Goal: Task Accomplishment & Management: Use online tool/utility

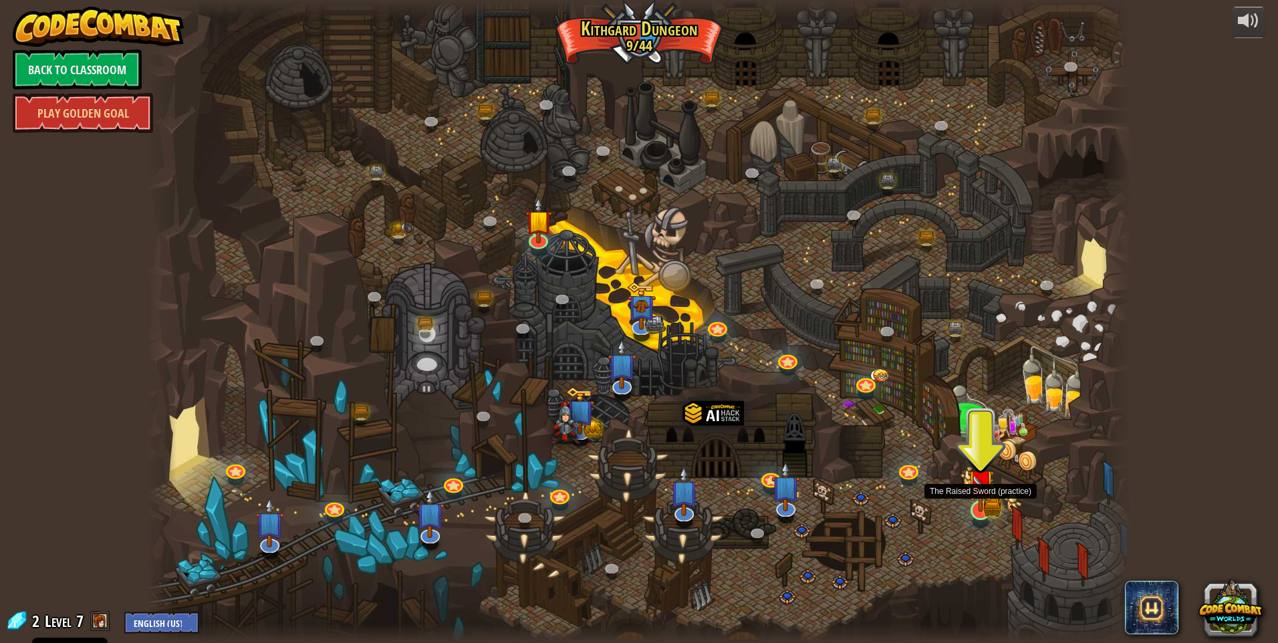
click at [985, 491] on img at bounding box center [980, 483] width 15 height 15
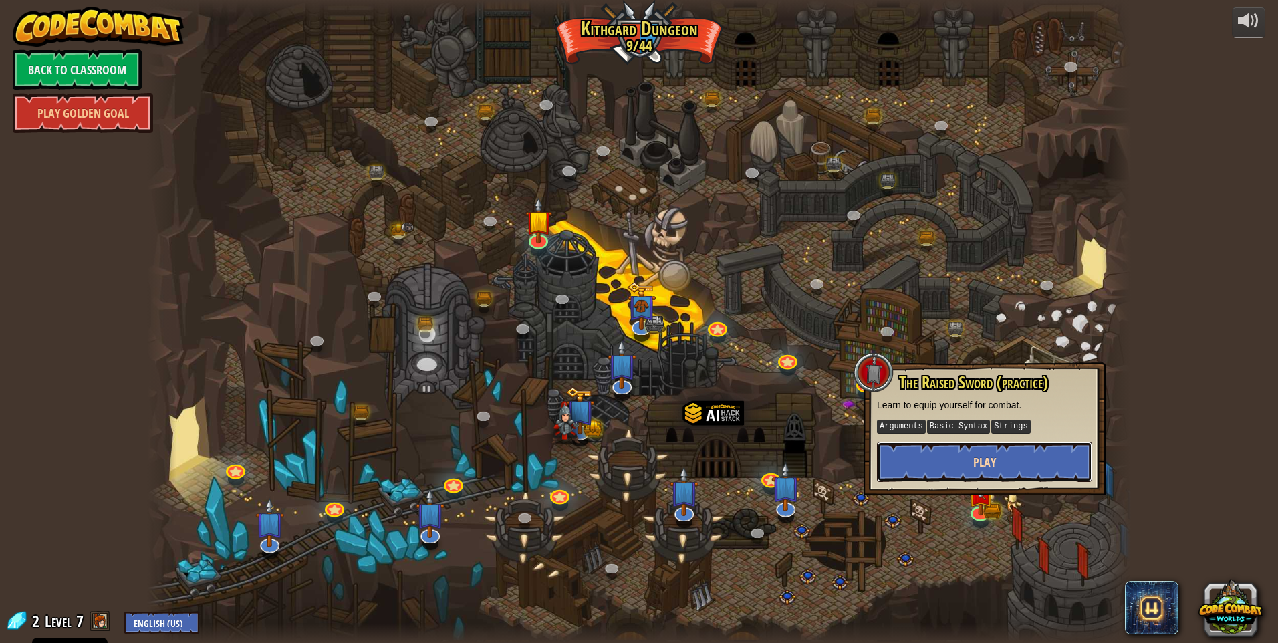
click at [956, 461] on button "Play" at bounding box center [984, 462] width 215 height 40
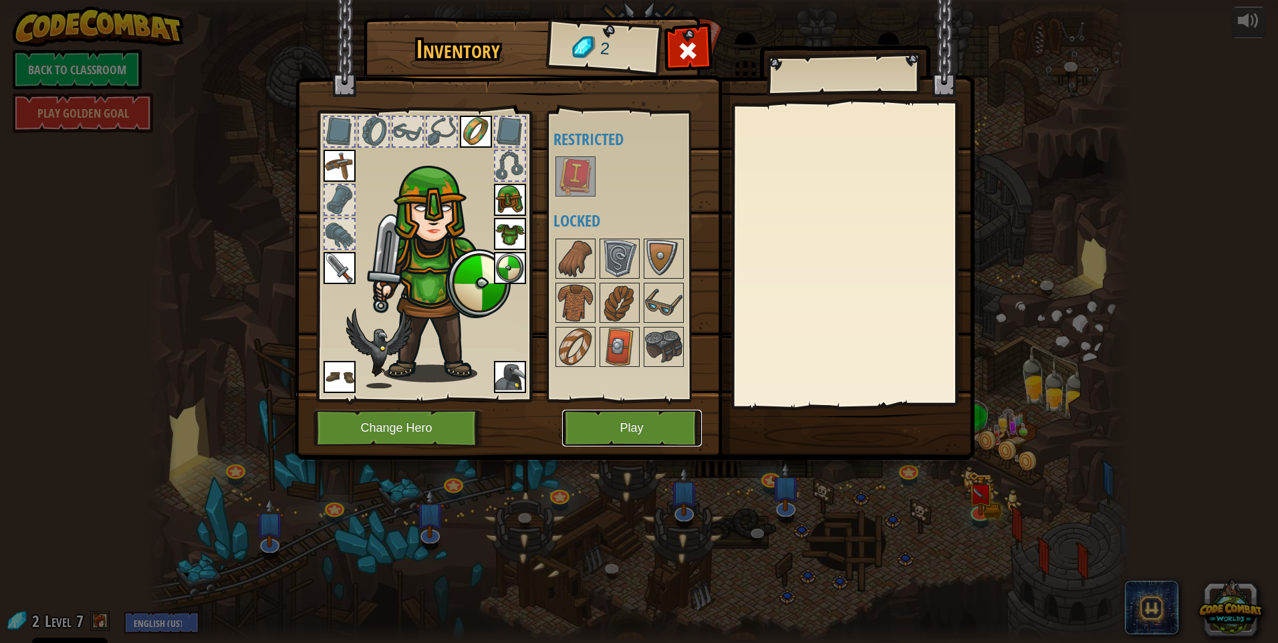
click at [616, 424] on button "Play" at bounding box center [632, 428] width 140 height 37
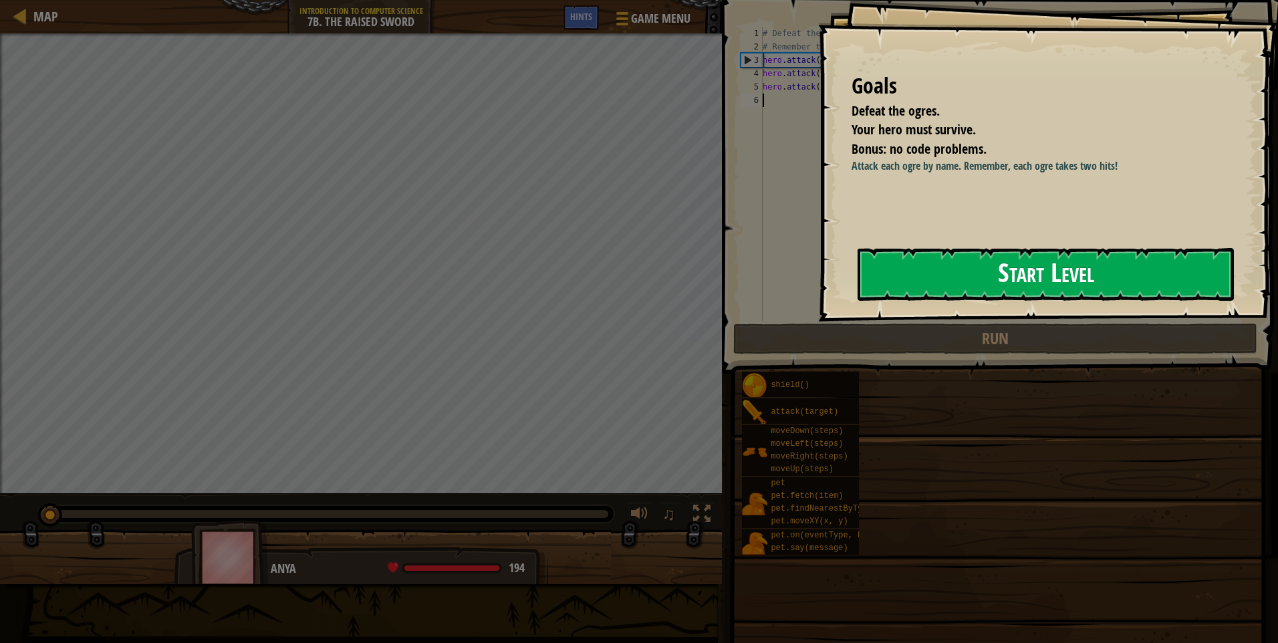
click at [1021, 275] on button "Start Level" at bounding box center [1046, 274] width 376 height 53
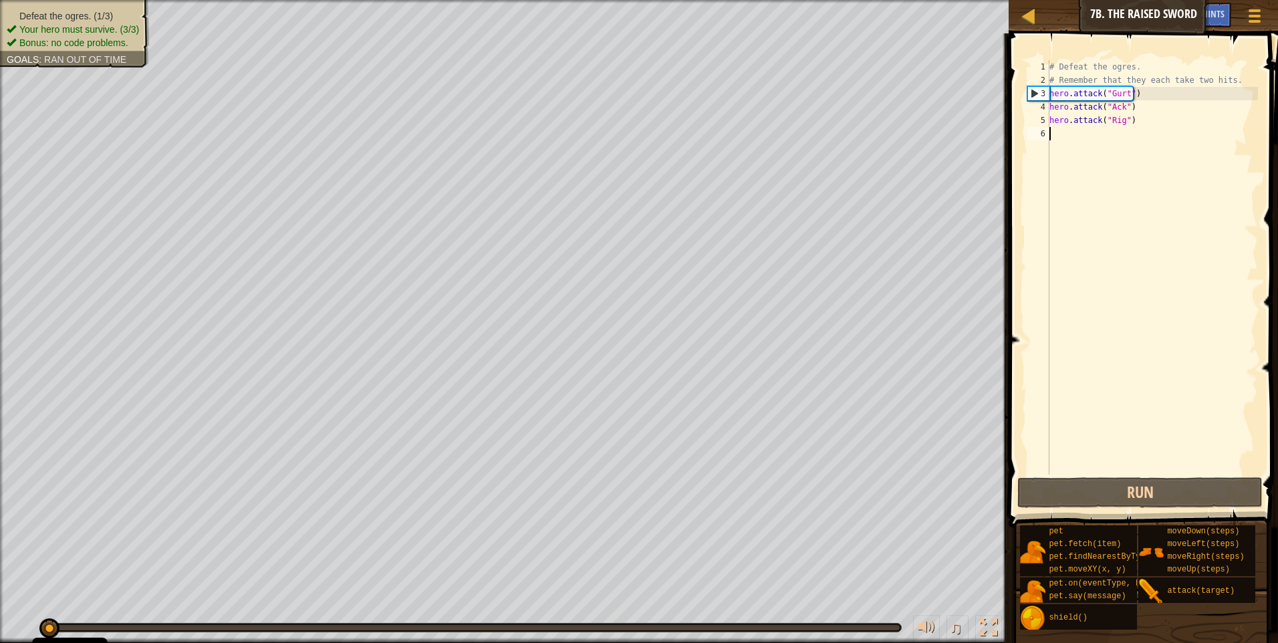
click at [1124, 94] on div "# Defeat the ogres. # Remember that they each take two hits. hero . attack ( "G…" at bounding box center [1152, 280] width 211 height 441
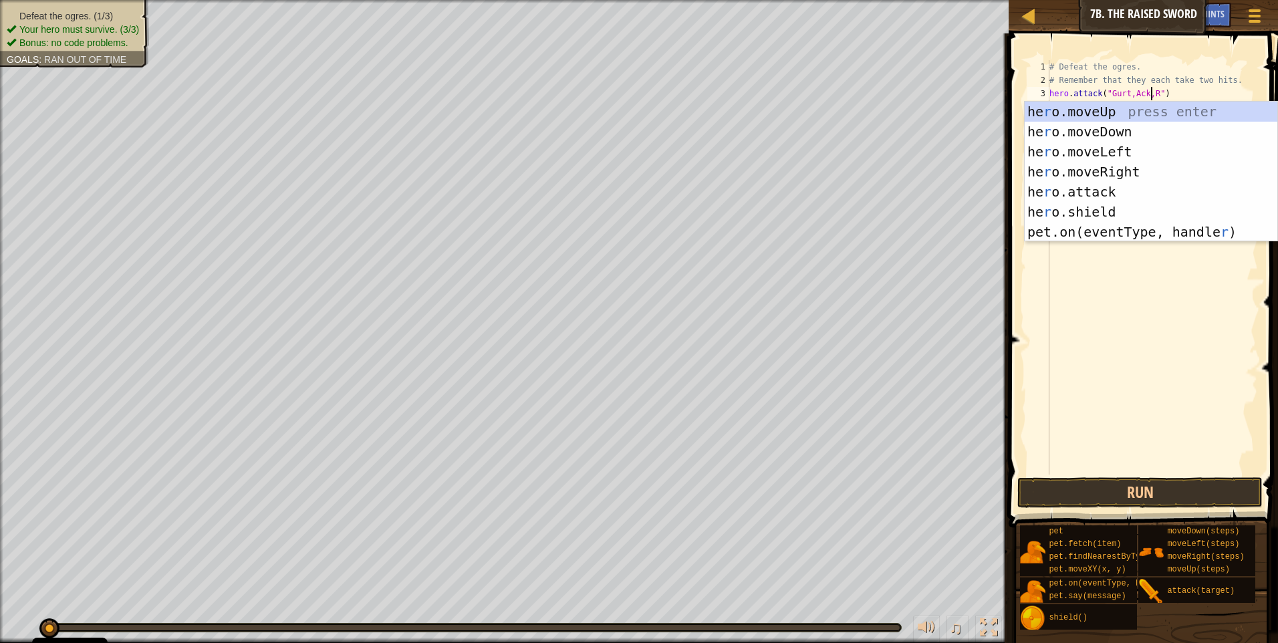
scroll to position [6, 9]
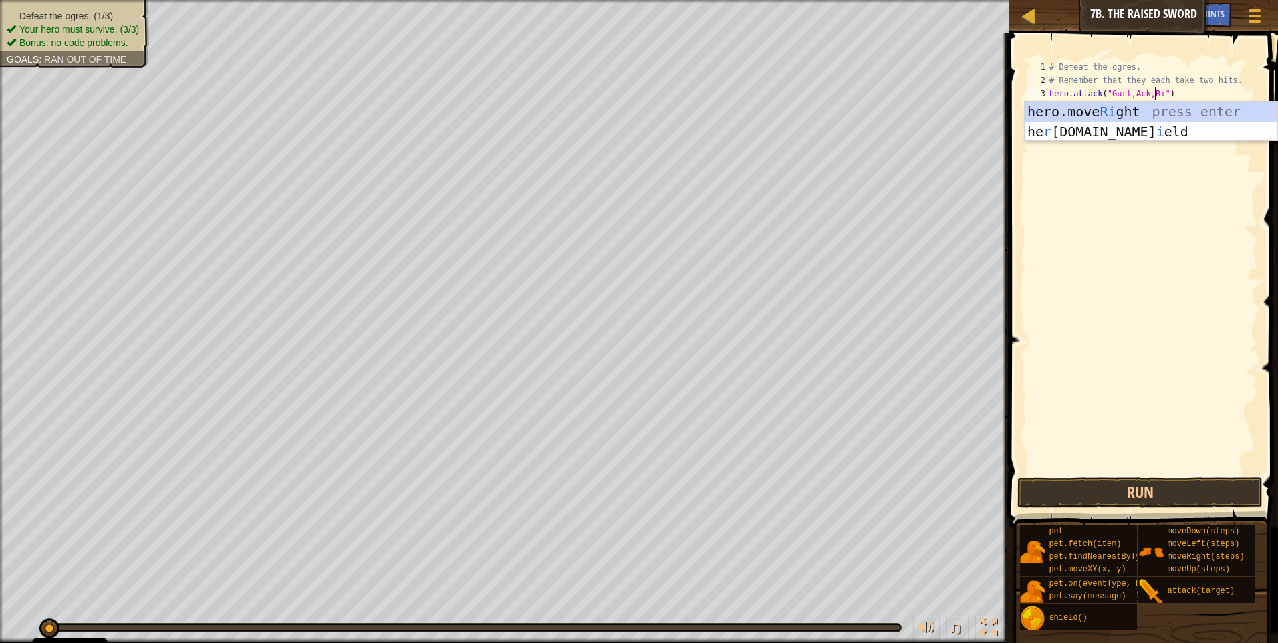
type textarea "hero.attack("Gurt,Ack,Rig")"
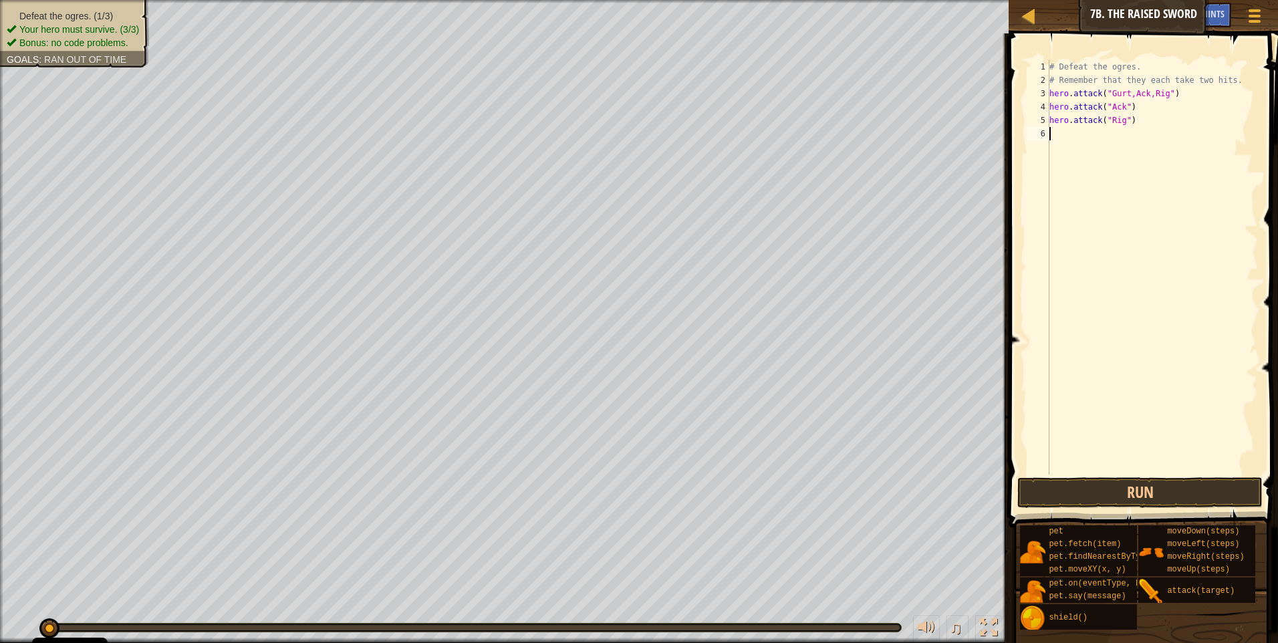
click at [1165, 164] on div "# Defeat the ogres. # Remember that they each take two hits. hero . attack ( "G…" at bounding box center [1152, 280] width 211 height 441
drag, startPoint x: 1158, startPoint y: 127, endPoint x: 1038, endPoint y: 106, distance: 121.6
click at [1038, 106] on div "1 2 3 4 5 6 # Defeat the ogres. # Remember that they each take two hits. hero .…" at bounding box center [1141, 267] width 233 height 415
type textarea "hero.attack("Ack") hero.attack("Rig")"
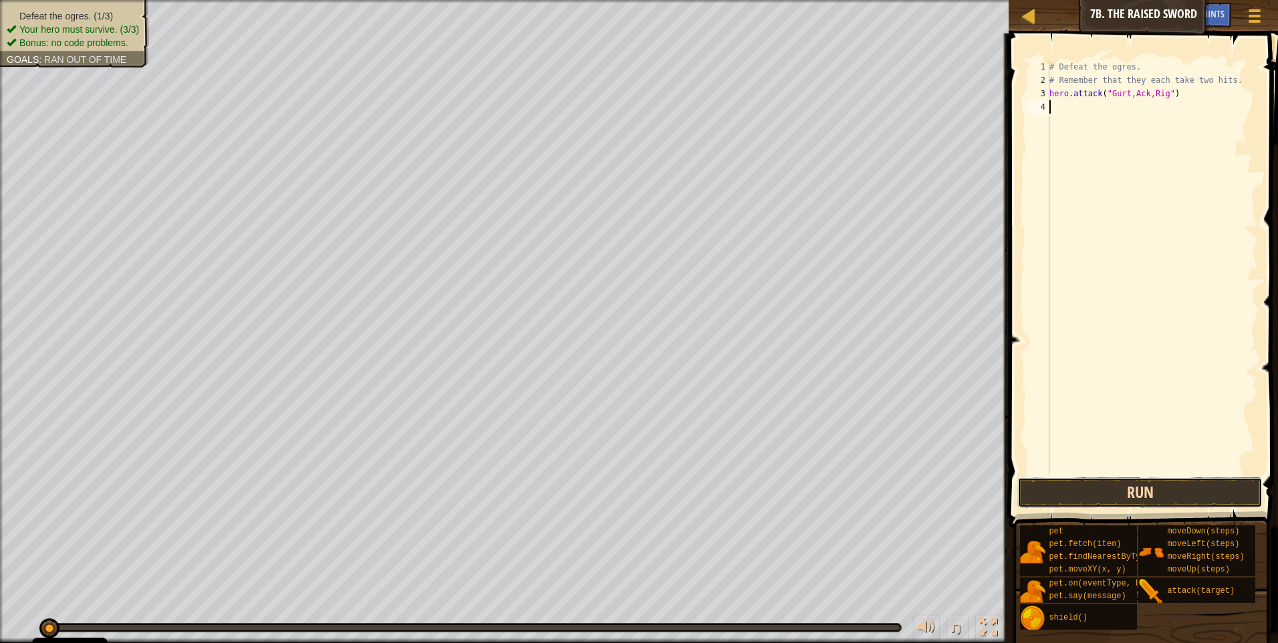
click at [1030, 493] on button "Run" at bounding box center [1140, 492] width 245 height 31
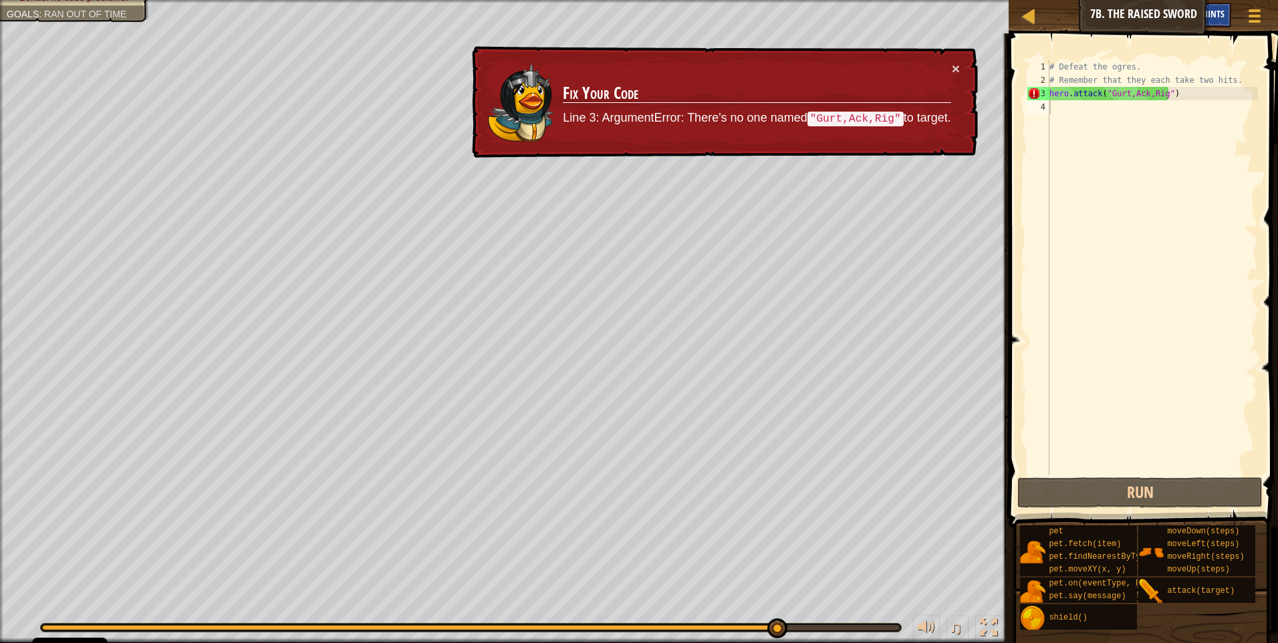
click at [1225, 8] on div "Hints" at bounding box center [1213, 15] width 35 height 25
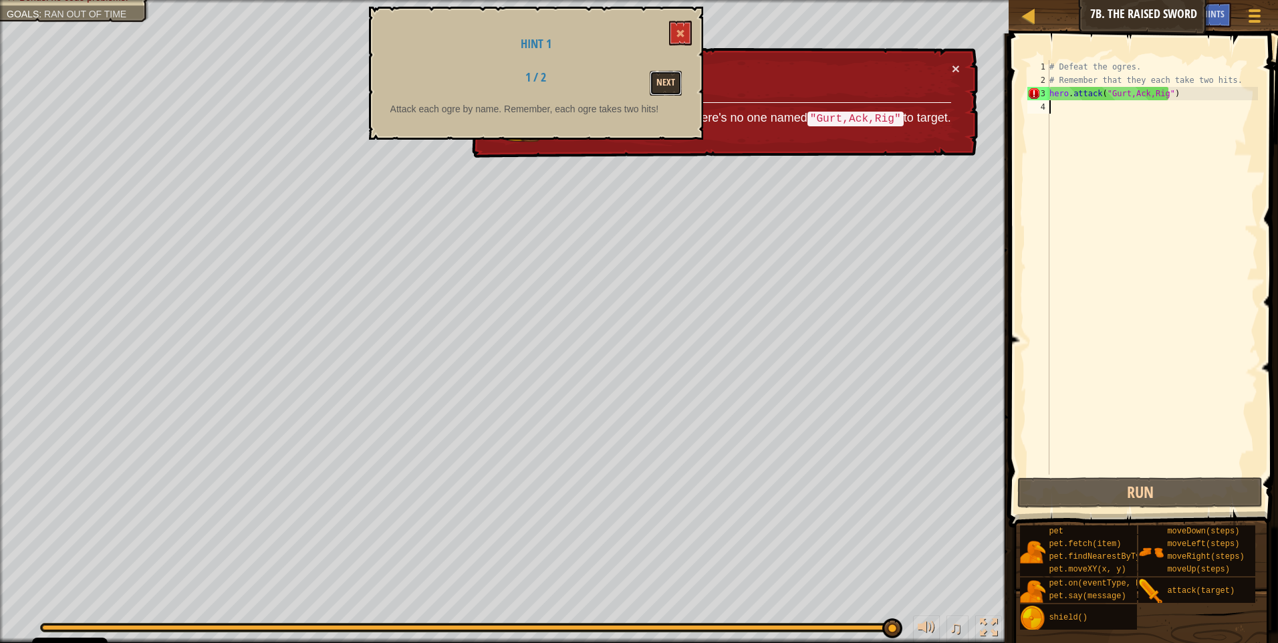
click at [663, 80] on button "Next" at bounding box center [666, 83] width 32 height 25
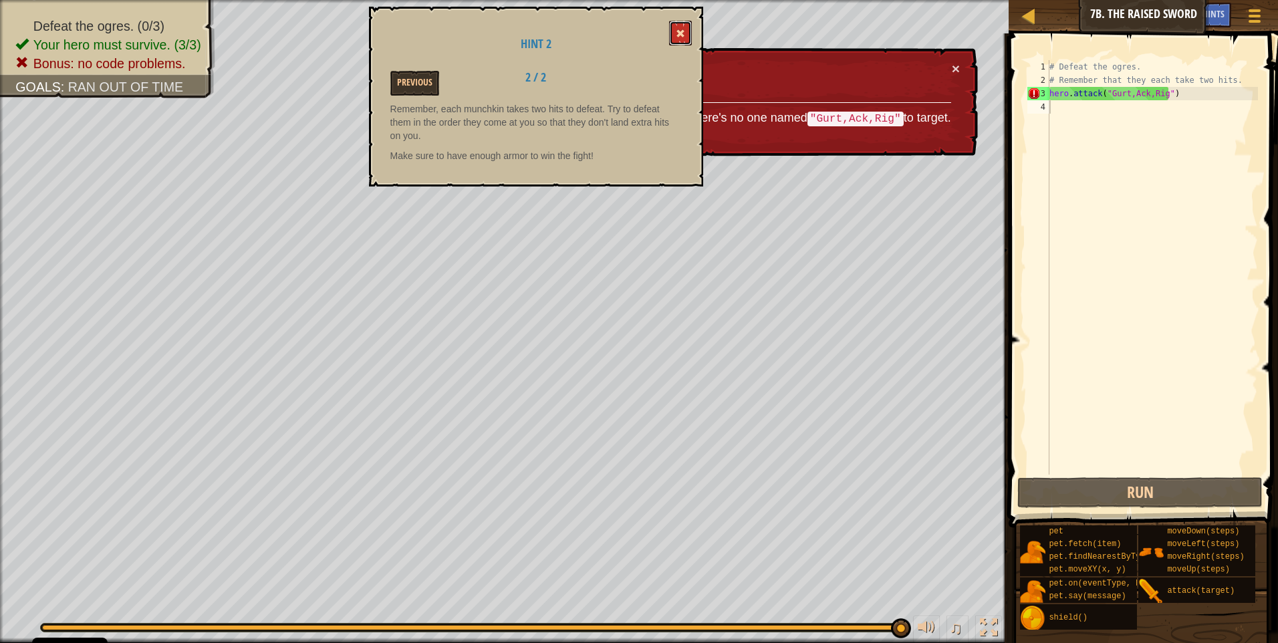
click at [683, 27] on button at bounding box center [680, 33] width 23 height 25
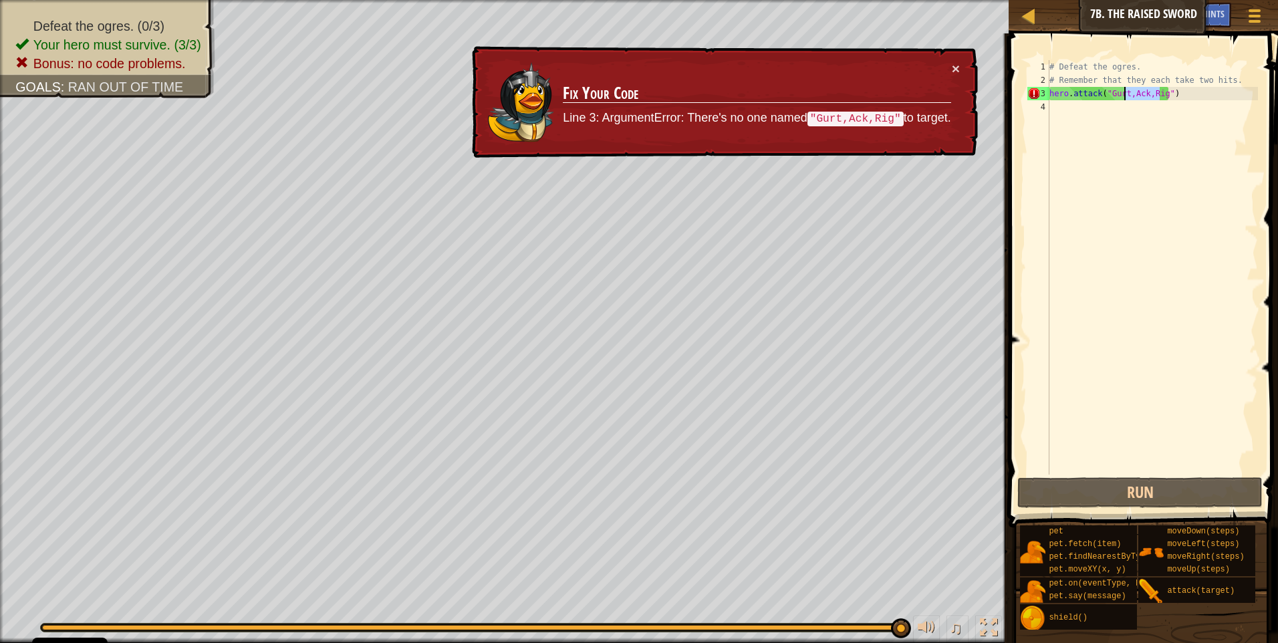
drag, startPoint x: 1160, startPoint y: 94, endPoint x: 1123, endPoint y: 100, distance: 37.3
click at [1123, 100] on div "# Defeat the ogres. # Remember that they each take two hits. hero . attack ( "G…" at bounding box center [1152, 280] width 211 height 441
type textarea "hero.attack("Gurt")"
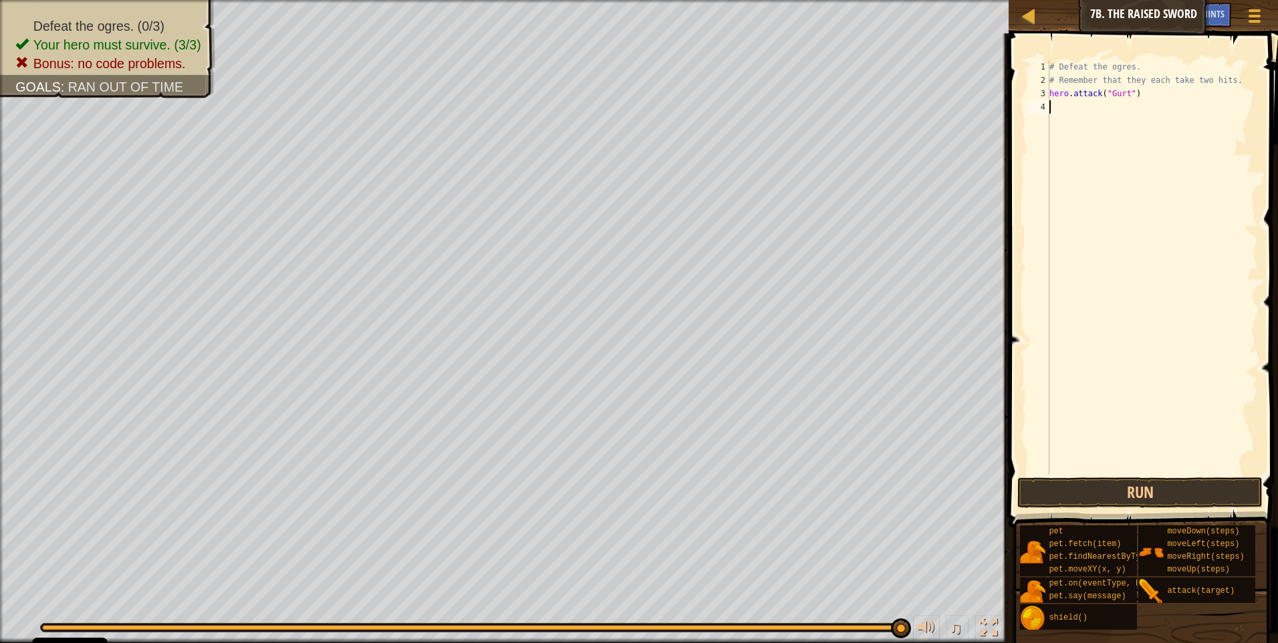
click at [1098, 131] on div "# Defeat the ogres. # Remember that they each take two hits. hero . attack ( "G…" at bounding box center [1152, 280] width 211 height 441
click at [1079, 489] on button "Run" at bounding box center [1140, 492] width 245 height 31
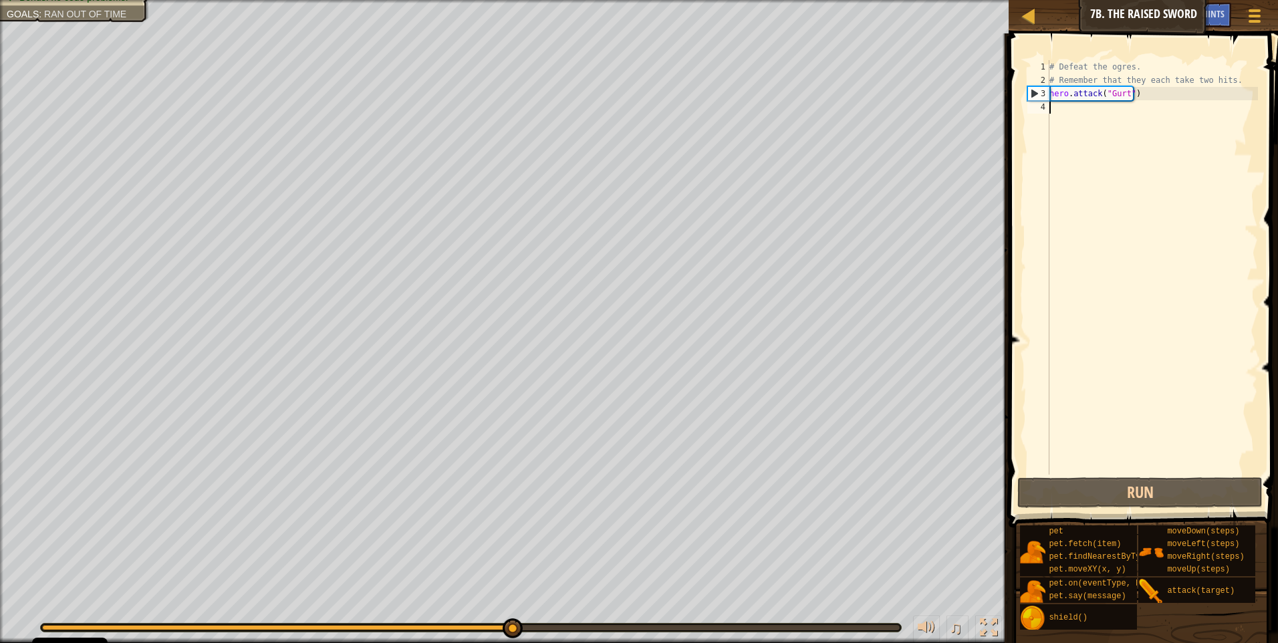
click at [1114, 354] on div "# Defeat the ogres. # Remember that they each take two hits. hero . attack ( "G…" at bounding box center [1152, 280] width 211 height 441
drag, startPoint x: 604, startPoint y: 625, endPoint x: 883, endPoint y: 610, distance: 278.5
click at [883, 610] on div "♫" at bounding box center [504, 624] width 1009 height 40
click at [0, 0] on html "Cookie Policy CodeCombat uses a few essential and non-essential cookies. Privac…" at bounding box center [639, 0] width 1278 height 0
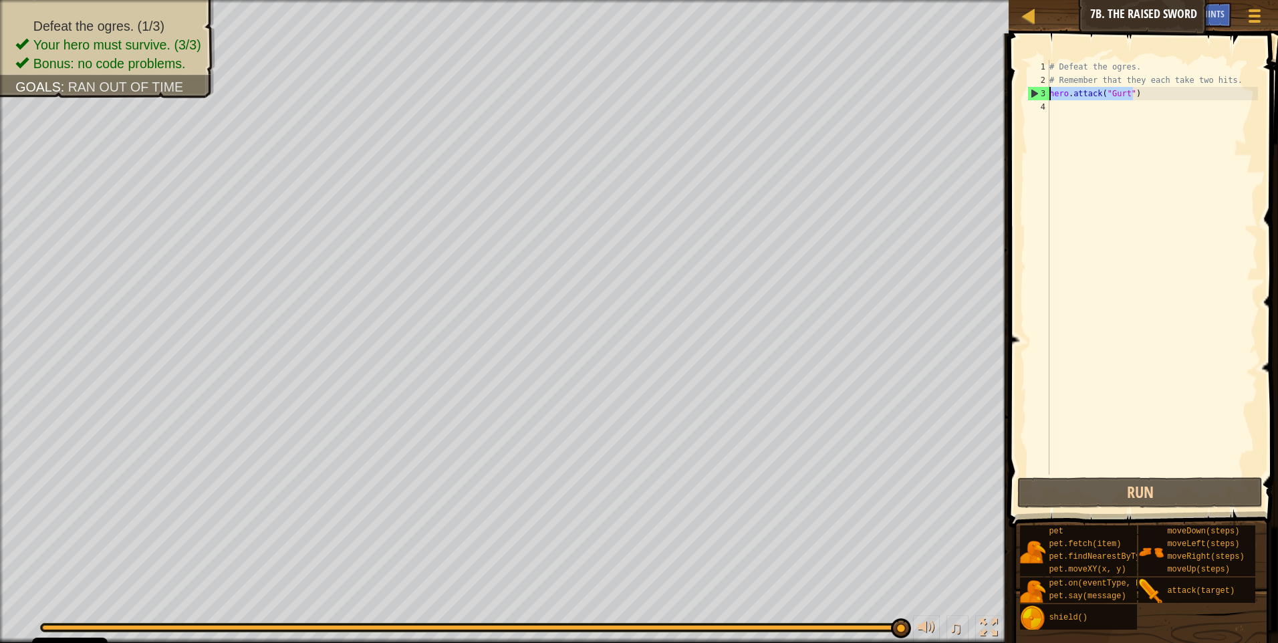
drag, startPoint x: 1109, startPoint y: 98, endPoint x: 1052, endPoint y: 96, distance: 56.8
click at [1052, 96] on div "# Defeat the ogres. # Remember that they each take two hits. hero . attack ( "G…" at bounding box center [1152, 280] width 211 height 441
type textarea "hero.attack("Gurt")"
click at [1083, 126] on div "# Defeat the ogres. # Remember that they each take two hits. hero . attack ( "G…" at bounding box center [1152, 280] width 211 height 441
paste textarea "hero.attack("Gurt")"
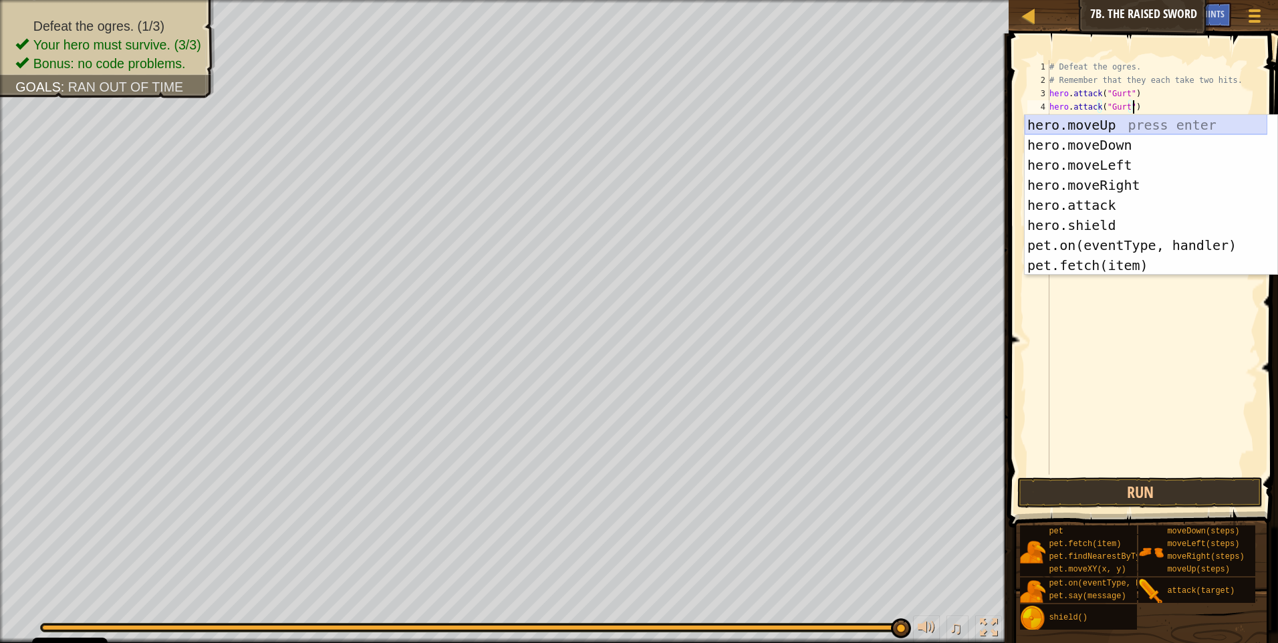
click at [1104, 124] on div "hero.moveUp press enter hero.moveDown press enter hero.moveLeft press enter her…" at bounding box center [1146, 215] width 243 height 201
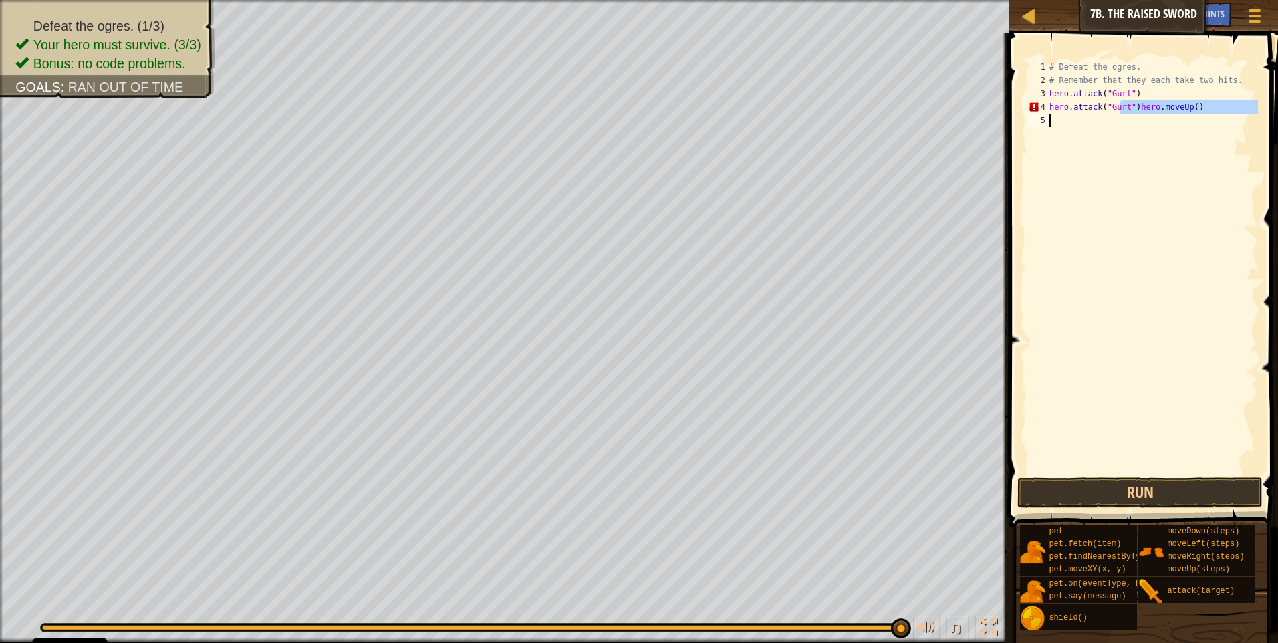
drag, startPoint x: 1122, startPoint y: 106, endPoint x: 1109, endPoint y: 114, distance: 15.0
click at [1109, 114] on div "# Defeat the ogres. # Remember that they each take two hits. hero . attack ( "G…" at bounding box center [1152, 280] width 211 height 441
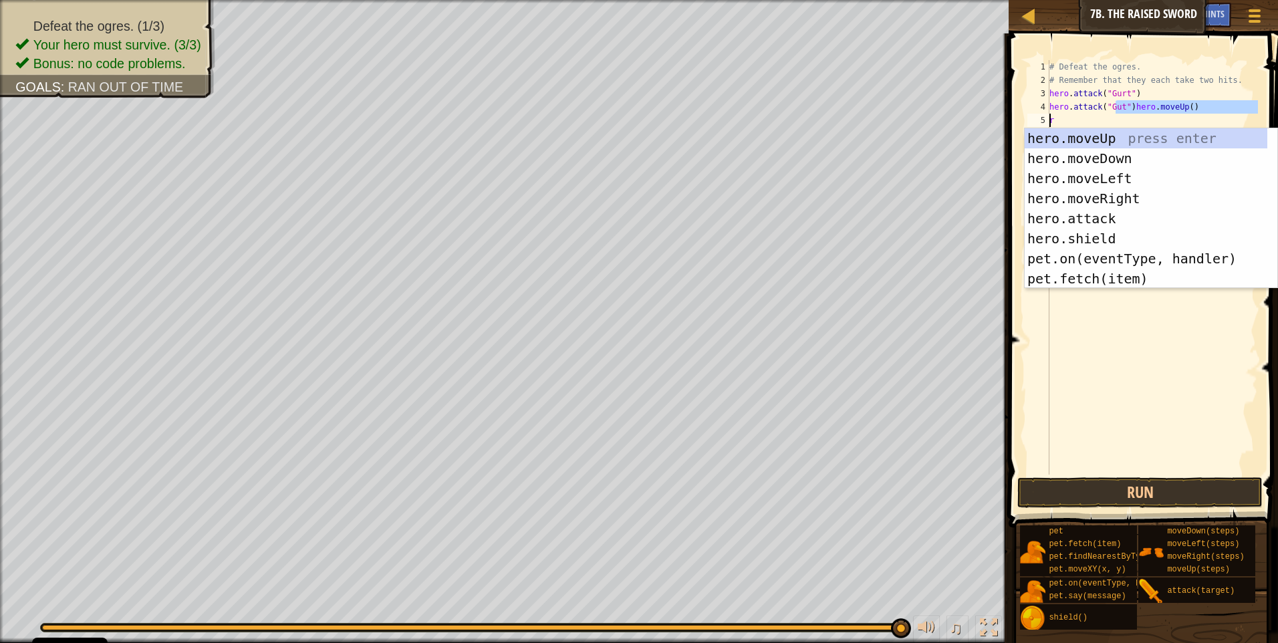
click at [1114, 124] on div "# Defeat the ogres. # Remember that they each take two hits. hero . attack ( "G…" at bounding box center [1152, 280] width 211 height 441
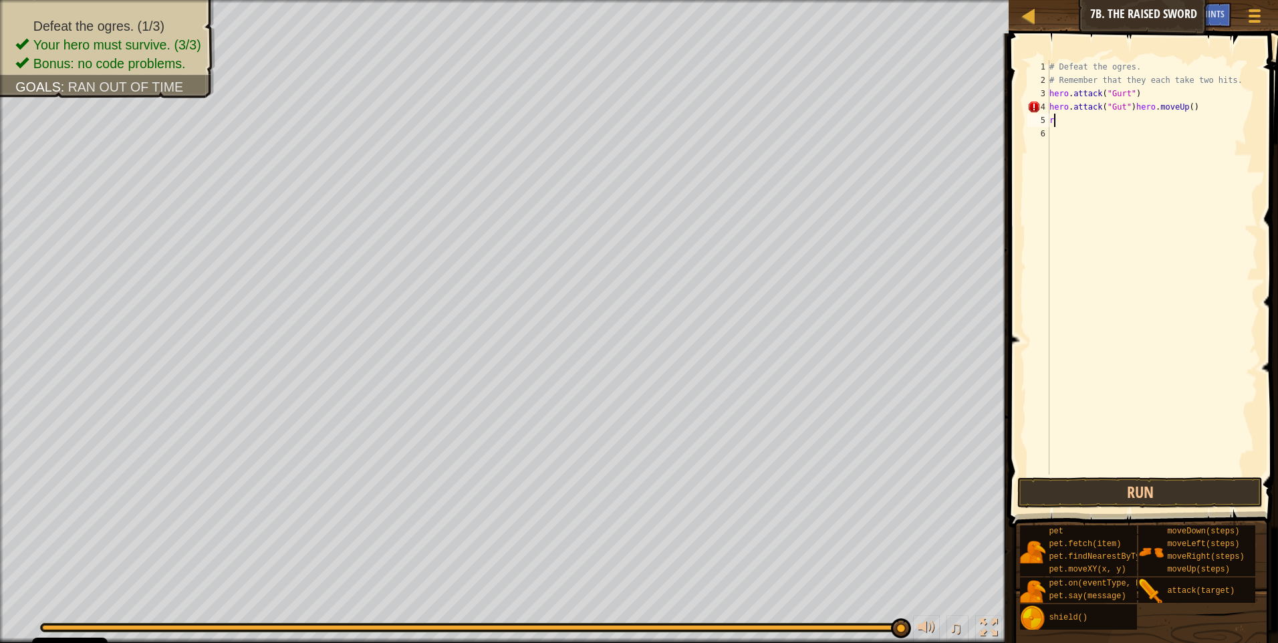
click at [1119, 106] on div "# Defeat the ogres. # Remember that they each take two hits. hero . attack ( "G…" at bounding box center [1152, 280] width 211 height 441
drag, startPoint x: 1119, startPoint y: 107, endPoint x: 1111, endPoint y: 111, distance: 9.0
click at [1111, 111] on div "# Defeat the ogres. # Remember that they each take two hits. hero . attack ( "G…" at bounding box center [1152, 280] width 211 height 441
type textarea "hero.attack("Rig")hero.moveUp()"
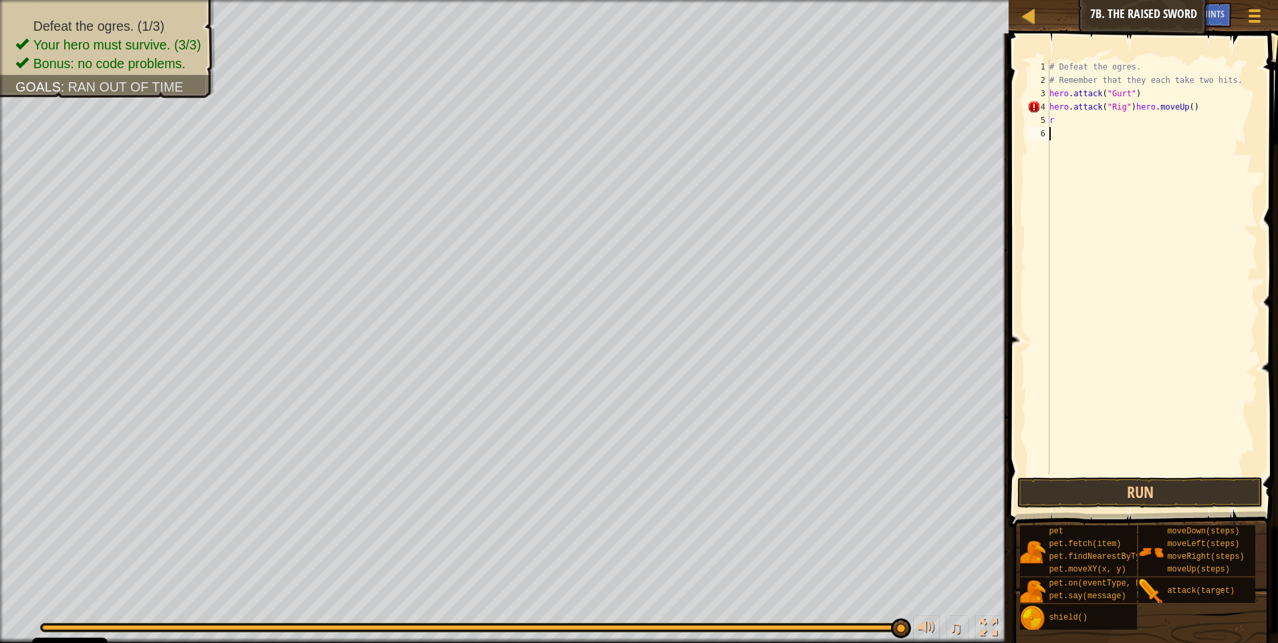
click at [1070, 237] on div "# Defeat the ogres. # Remember that they each take two hits. hero . attack ( "G…" at bounding box center [1152, 280] width 211 height 441
drag, startPoint x: 1066, startPoint y: 124, endPoint x: 1028, endPoint y: 122, distance: 38.8
click at [1037, 122] on div "1 2 3 4 5 6 # Defeat the ogres. # Remember that they each take two hits. hero .…" at bounding box center [1141, 267] width 233 height 415
type textarea "r"
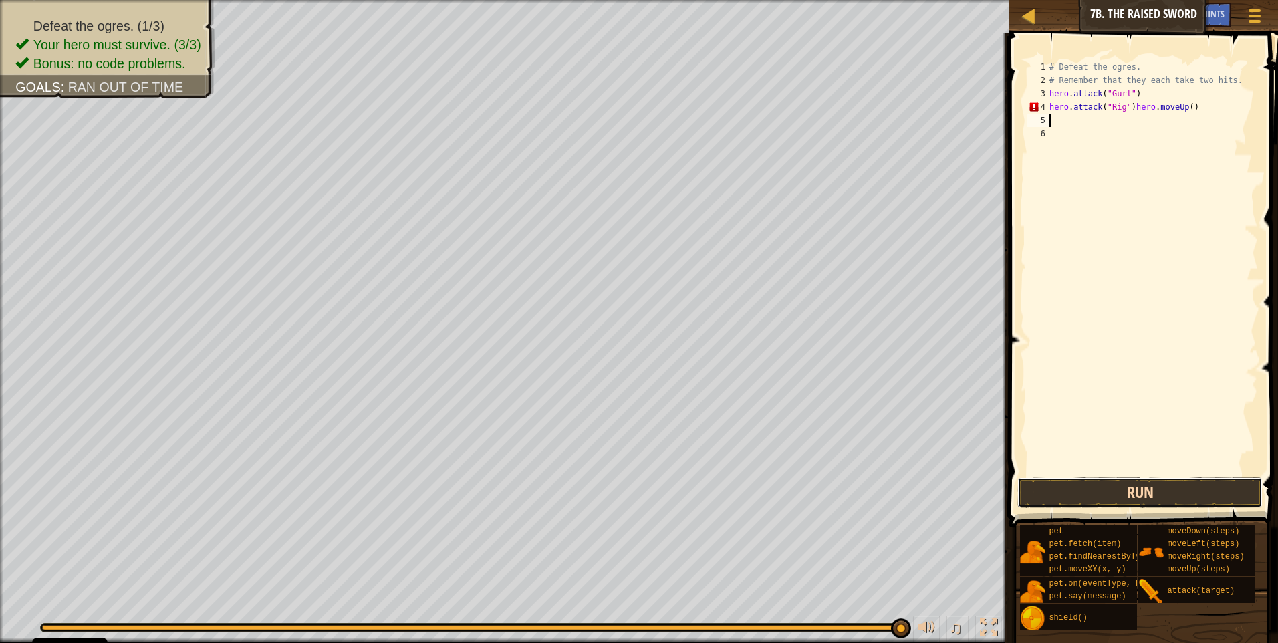
click at [1066, 488] on button "Run" at bounding box center [1140, 492] width 245 height 31
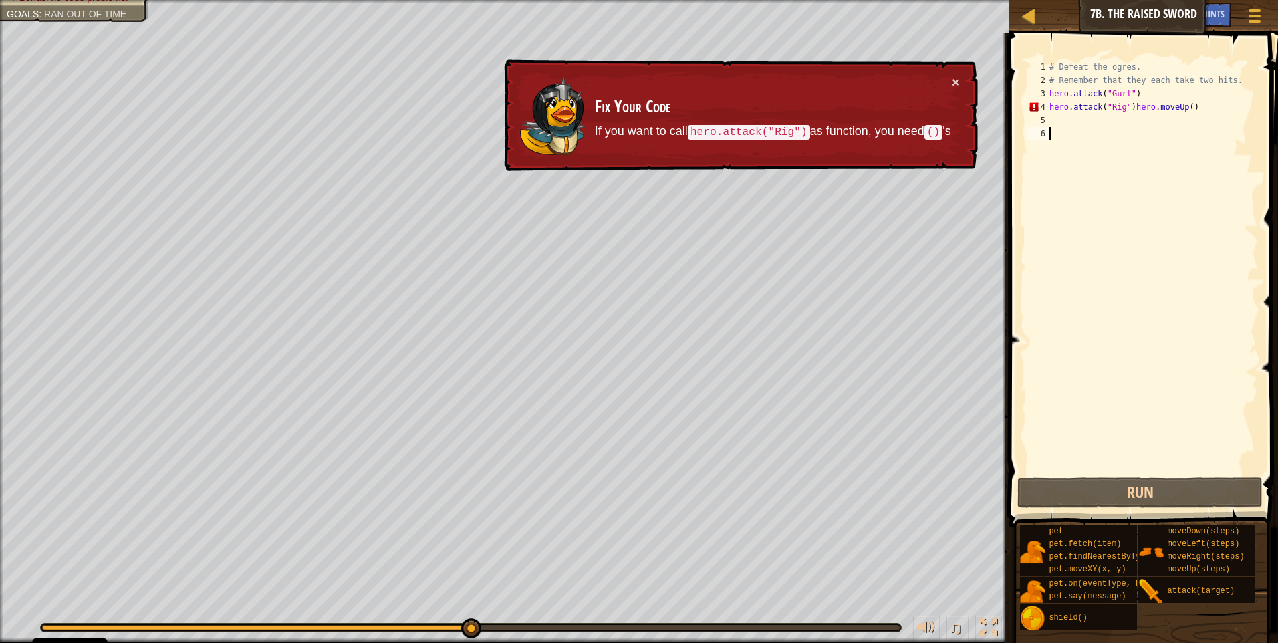
drag, startPoint x: 1173, startPoint y: 132, endPoint x: 1187, endPoint y: 106, distance: 30.2
click at [1180, 123] on div "# Defeat the ogres. # Remember that they each take two hits. hero . attack ( "G…" at bounding box center [1152, 280] width 211 height 441
click at [1181, 108] on div "# Defeat the ogres. # Remember that they each take two hits. hero . attack ( "G…" at bounding box center [1152, 280] width 211 height 441
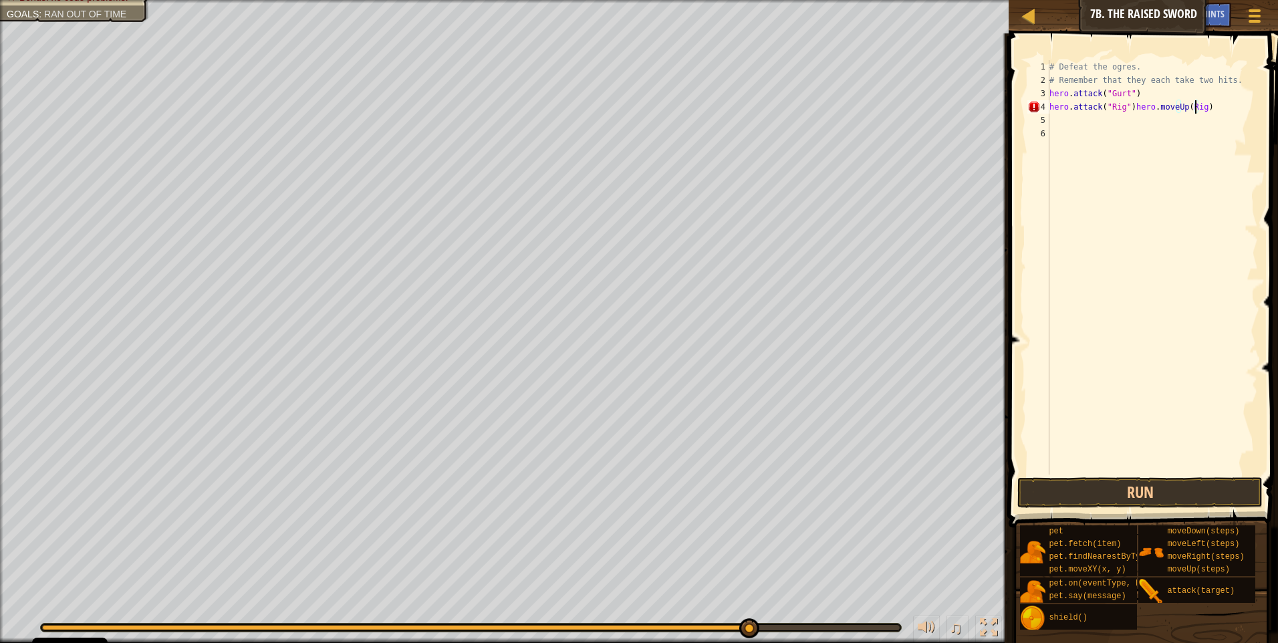
scroll to position [6, 12]
click at [1131, 486] on button "Run" at bounding box center [1140, 492] width 245 height 31
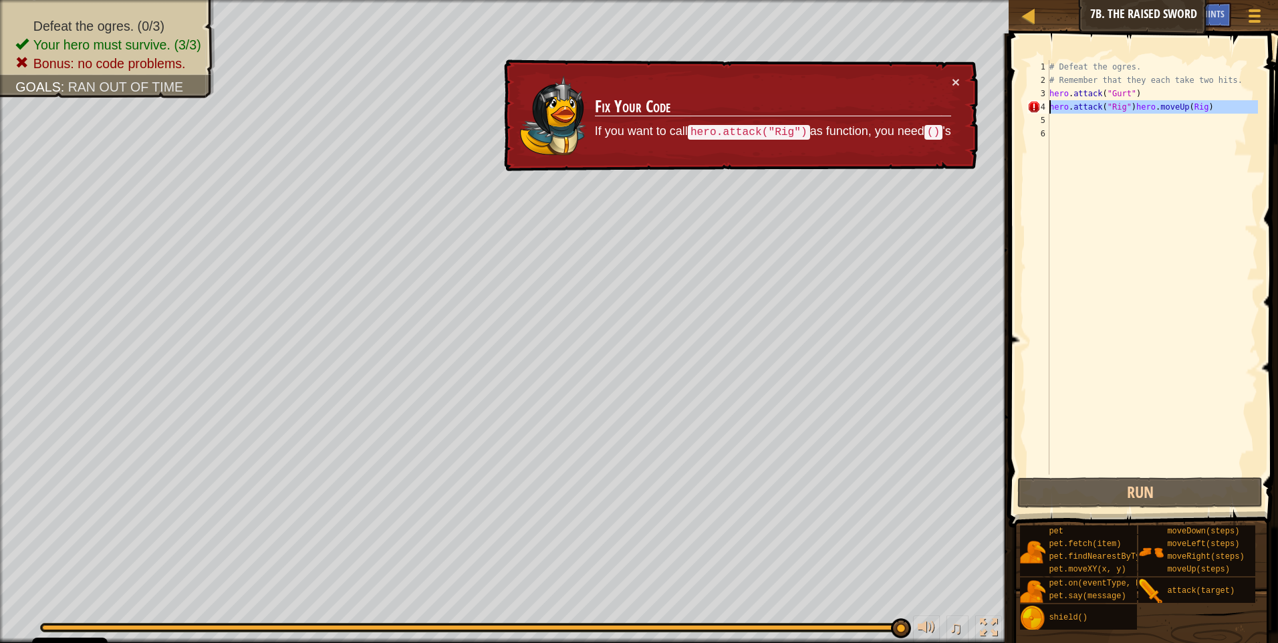
drag, startPoint x: 1185, startPoint y: 124, endPoint x: 1052, endPoint y: 110, distance: 133.9
click at [1052, 110] on div "# Defeat the ogres. # Remember that they each take two hits. hero . attack ( "G…" at bounding box center [1152, 280] width 211 height 441
type textarea "hero.attack("Rig")hero.moveUp(Rig)"
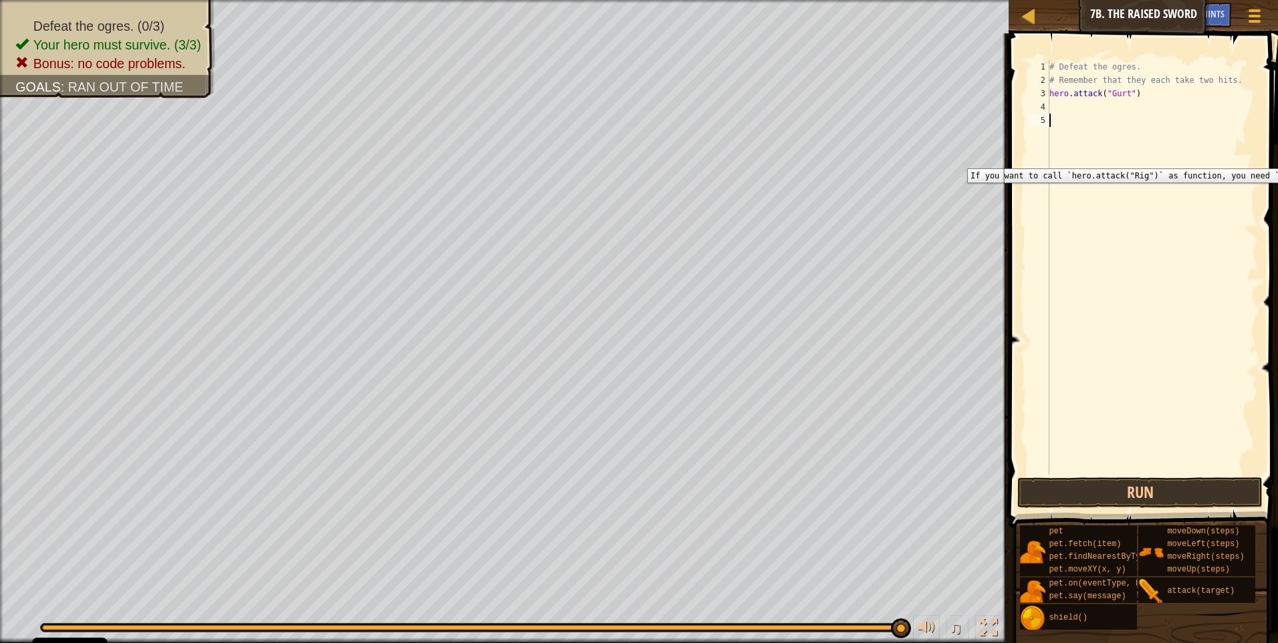
drag, startPoint x: 1044, startPoint y: 109, endPoint x: 1032, endPoint y: 158, distance: 50.8
drag, startPoint x: 1062, startPoint y: 123, endPoint x: 1062, endPoint y: 110, distance: 12.7
paste textarea "hero.attack("Gurt")"
click at [1124, 105] on div "# Defeat the ogres. # Remember that they each take two hits. hero . attack ( "G…" at bounding box center [1152, 280] width 211 height 441
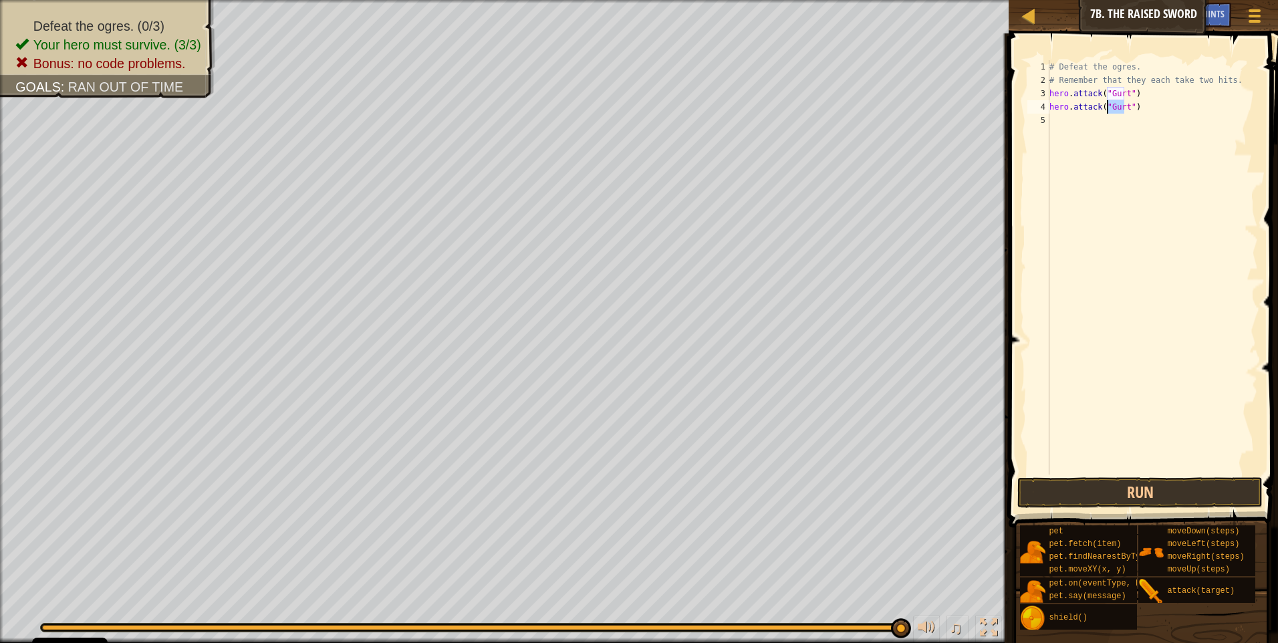
click at [1110, 112] on div "# Defeat the ogres. # Remember that they each take two hits. hero . attack ( "G…" at bounding box center [1152, 280] width 211 height 441
type textarea "hero.attack("Ack")"
click at [1060, 128] on div "# Defeat the ogres. # Remember that they each take two hits. hero . attack ( "G…" at bounding box center [1152, 280] width 211 height 441
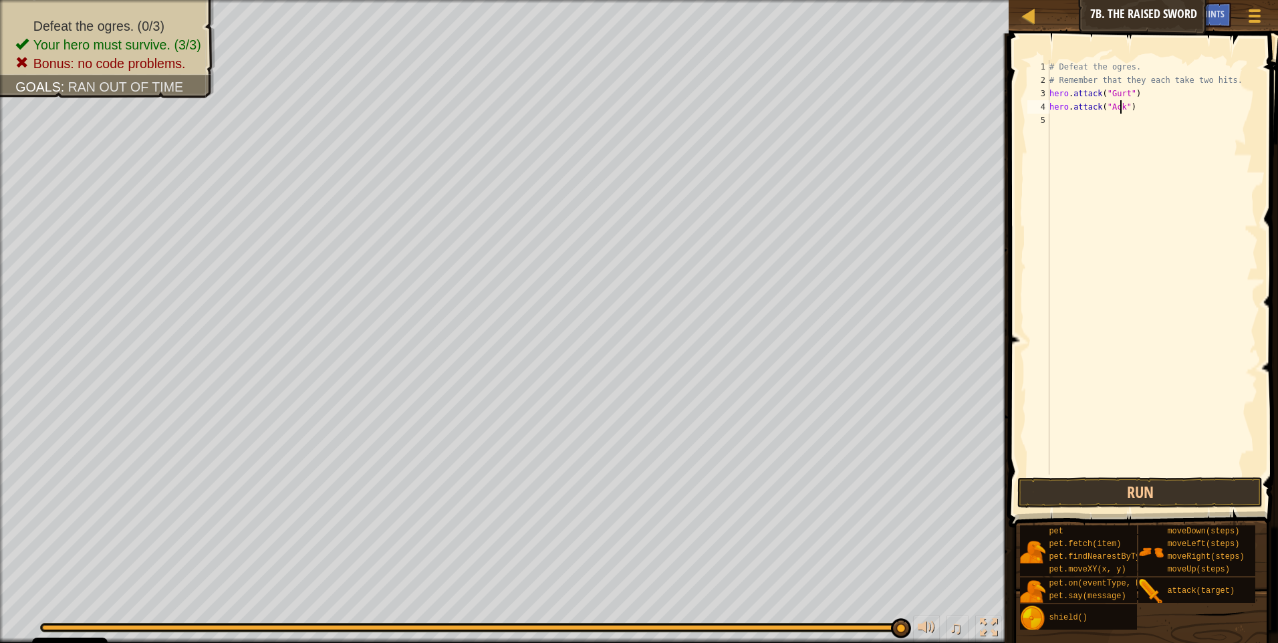
scroll to position [6, 0]
paste textarea "hero.attack("Gurt")"
drag, startPoint x: 1123, startPoint y: 118, endPoint x: 1116, endPoint y: 127, distance: 11.0
click at [1116, 127] on div "# Defeat the ogres. # Remember that they each take two hits. hero . attack ( "G…" at bounding box center [1152, 280] width 211 height 441
click at [1123, 119] on div "# Defeat the ogres. # Remember that they each take two hits. hero . attack ( "G…" at bounding box center [1152, 267] width 211 height 415
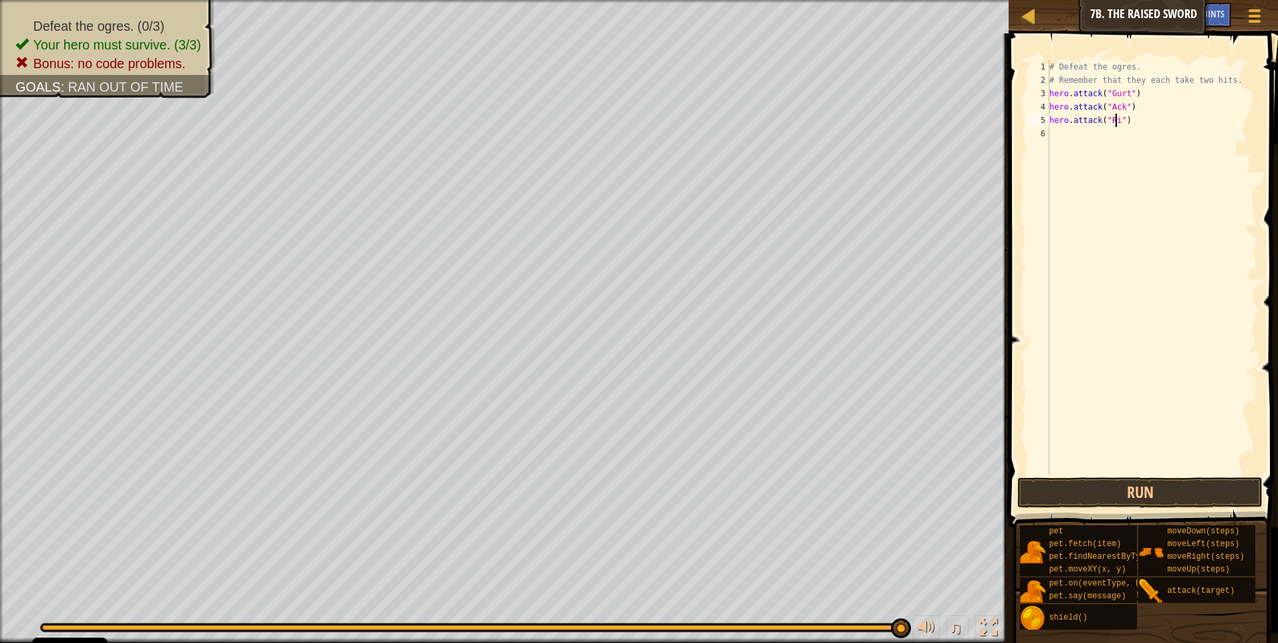
scroll to position [6, 6]
type textarea "hero.attack("Rig")"
click at [1156, 492] on button "Run" at bounding box center [1140, 492] width 245 height 31
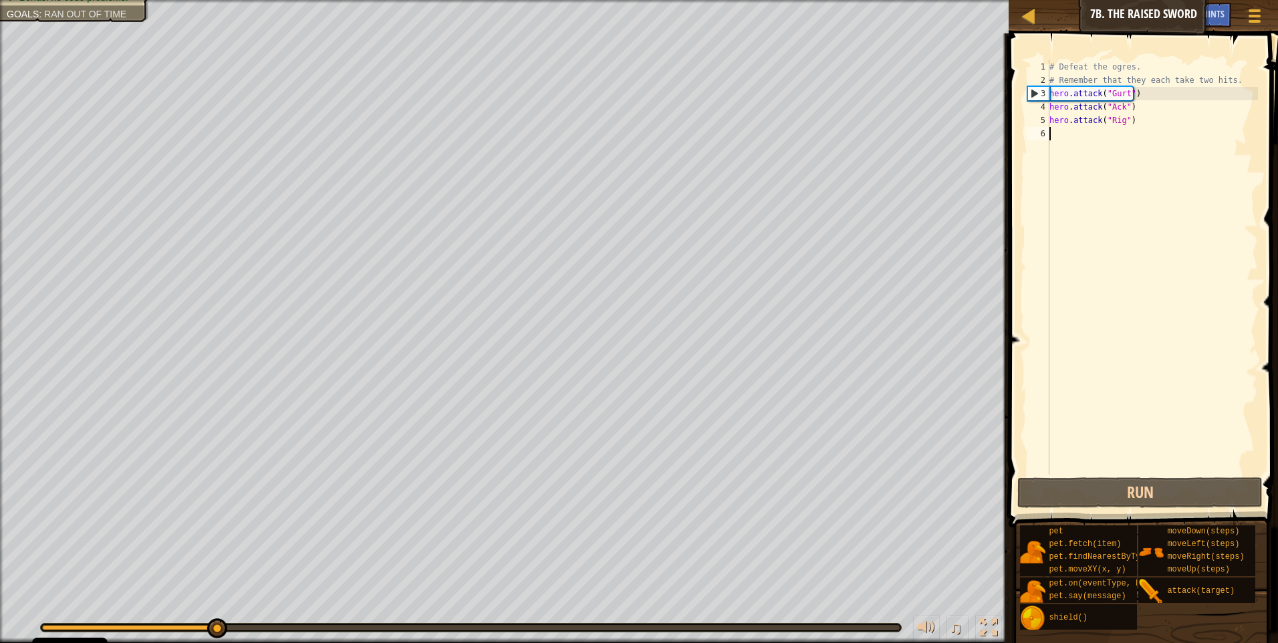
drag, startPoint x: 1157, startPoint y: 492, endPoint x: 1139, endPoint y: 158, distance: 334.8
click at [1139, 158] on div "# Defeat the ogres. # Remember that they each take two hits. hero . attack ( "G…" at bounding box center [1152, 280] width 211 height 441
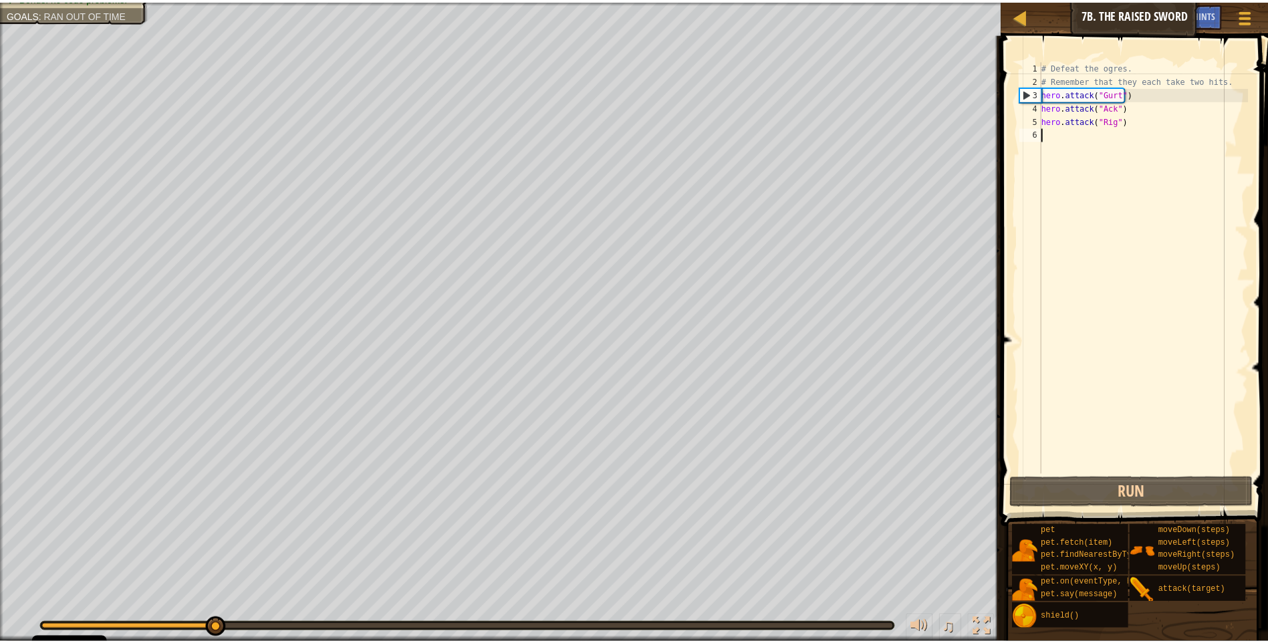
scroll to position [6, 0]
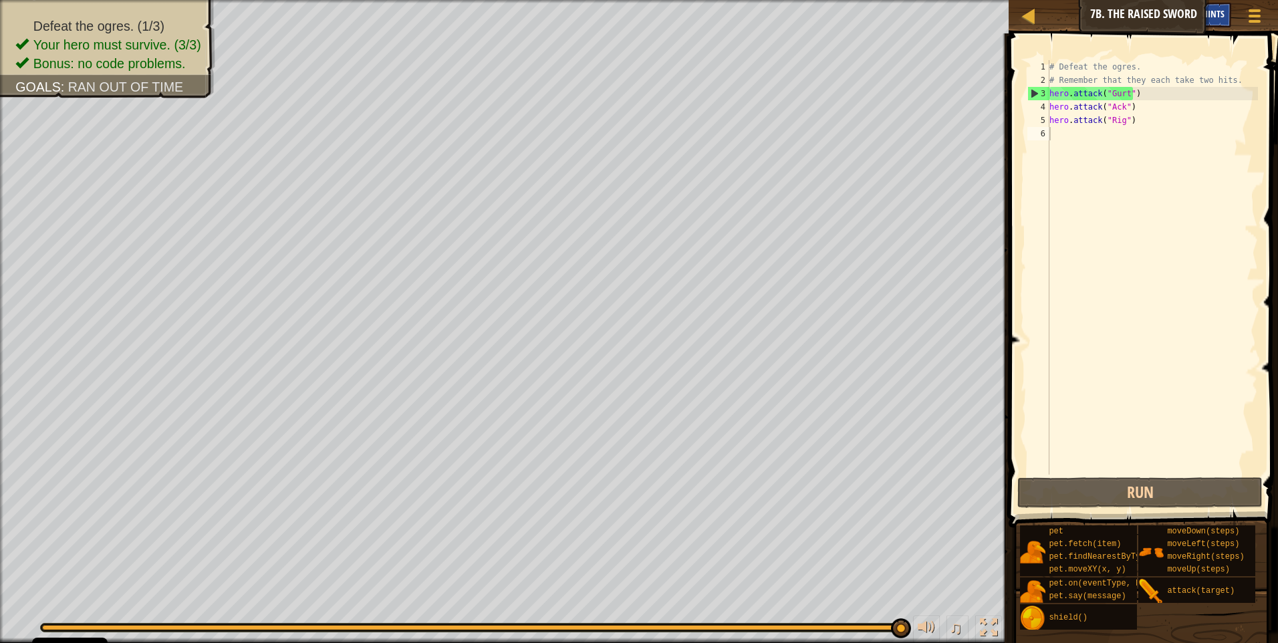
click at [1216, 8] on div "Hints" at bounding box center [1213, 15] width 35 height 25
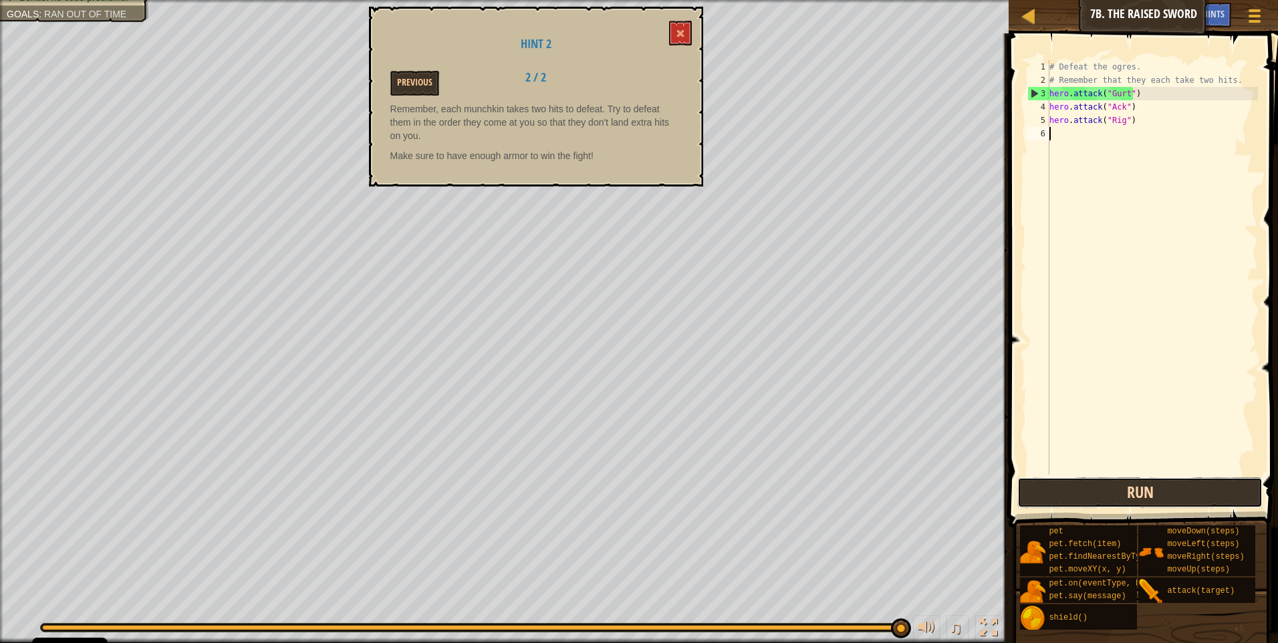
click at [1140, 497] on button "Run" at bounding box center [1140, 492] width 245 height 31
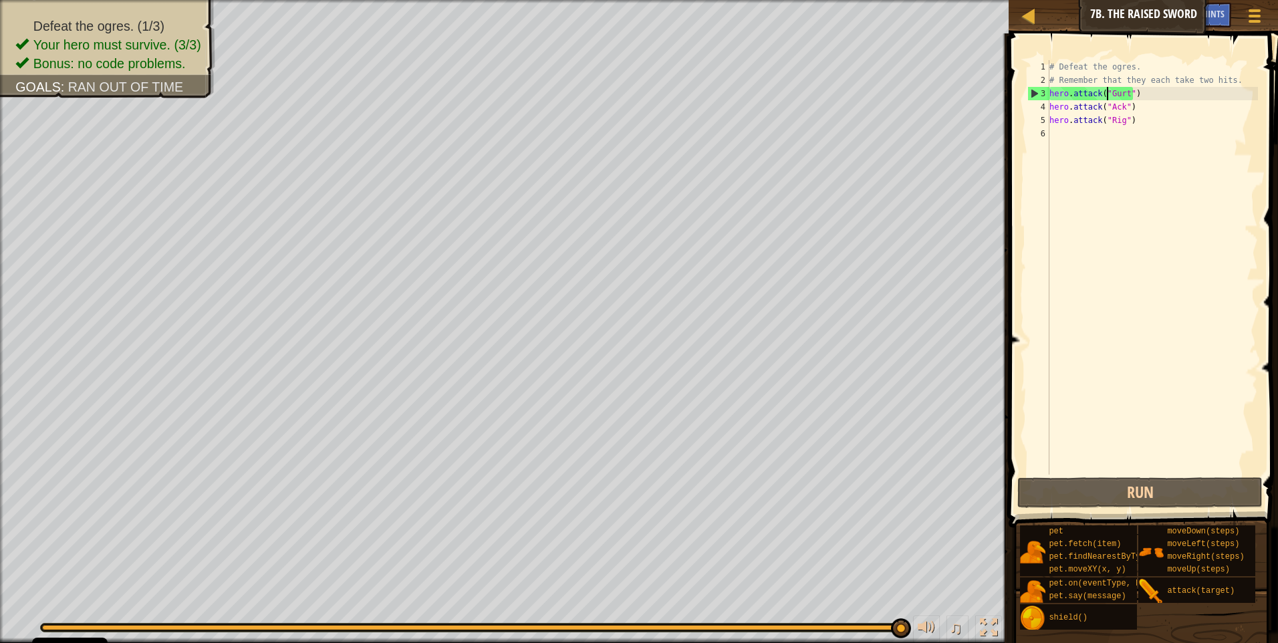
click at [1108, 98] on div "# Defeat the ogres. # Remember that they each take two hits. hero . attack ( "G…" at bounding box center [1152, 280] width 211 height 441
type textarea "hero.attack("Gurt")"
click at [1139, 98] on div "# Defeat the ogres. # Remember that they each take two hits. hero . attack ( "G…" at bounding box center [1152, 280] width 211 height 441
drag, startPoint x: 1138, startPoint y: 94, endPoint x: 1050, endPoint y: 91, distance: 88.3
click at [1050, 91] on div "# Defeat the ogres. # Remember that they each take two hits. hero . attack ( "G…" at bounding box center [1152, 280] width 211 height 441
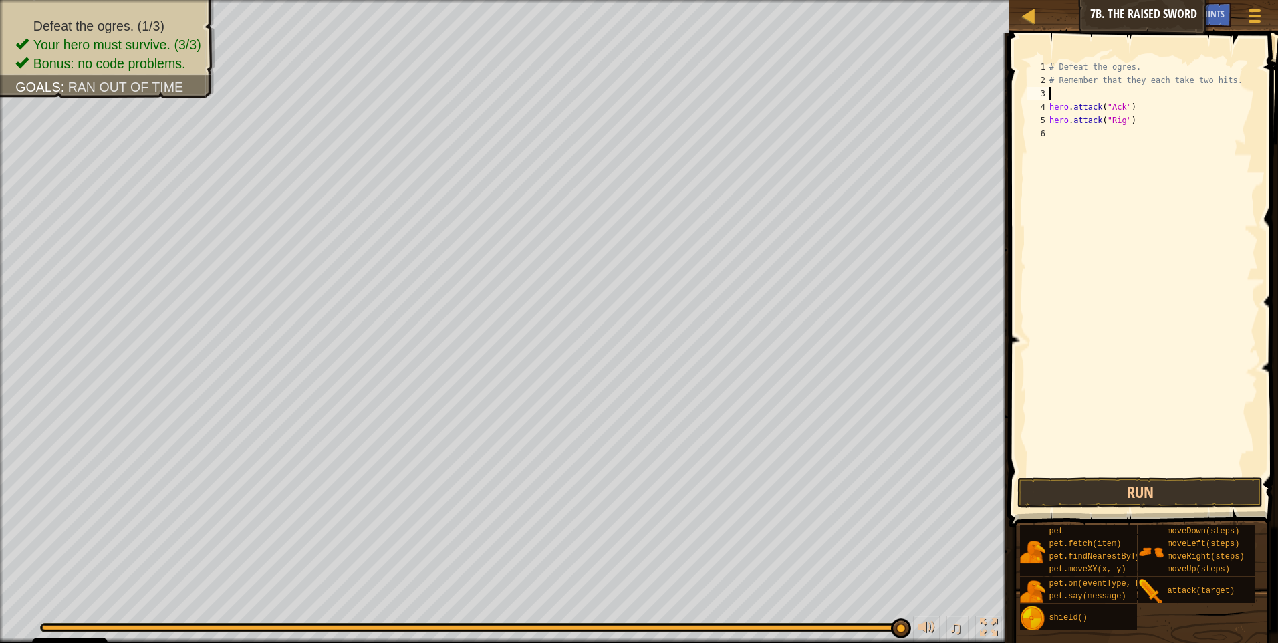
type textarea "hero.attack("Gurt")"
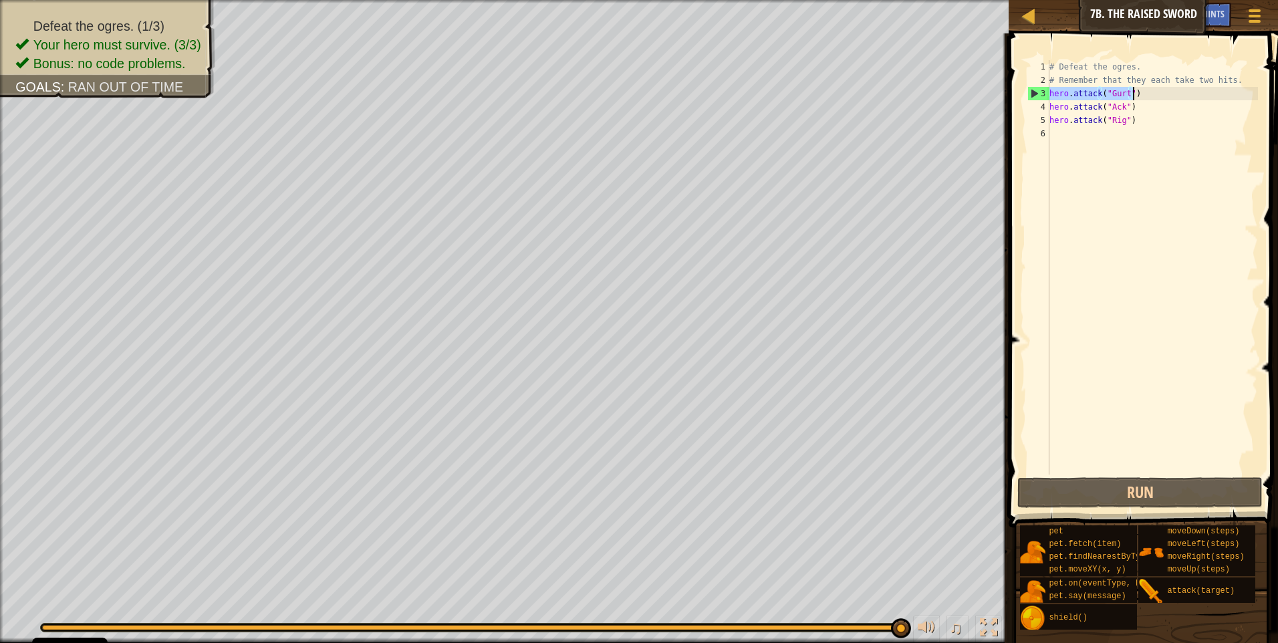
click at [1147, 98] on div "# Defeat the ogres. # Remember that they each take two hits. hero . attack ( "G…" at bounding box center [1152, 267] width 211 height 415
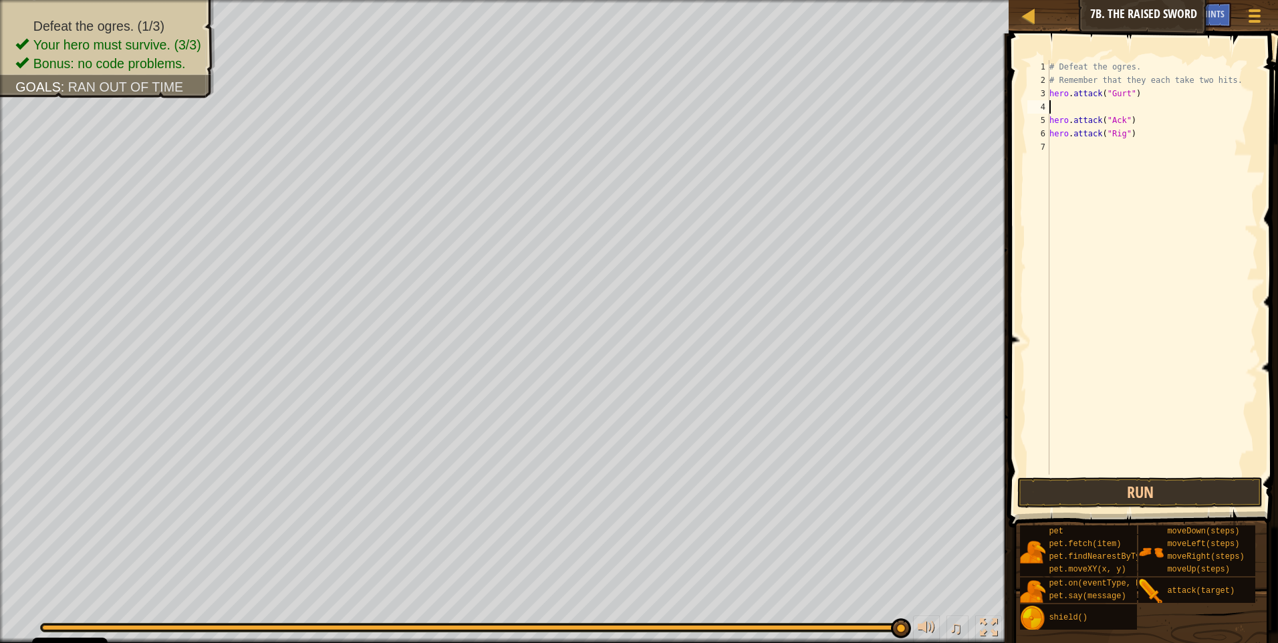
paste textarea "hero.attack("Gurt")"
click at [1144, 485] on button "Run" at bounding box center [1140, 492] width 245 height 31
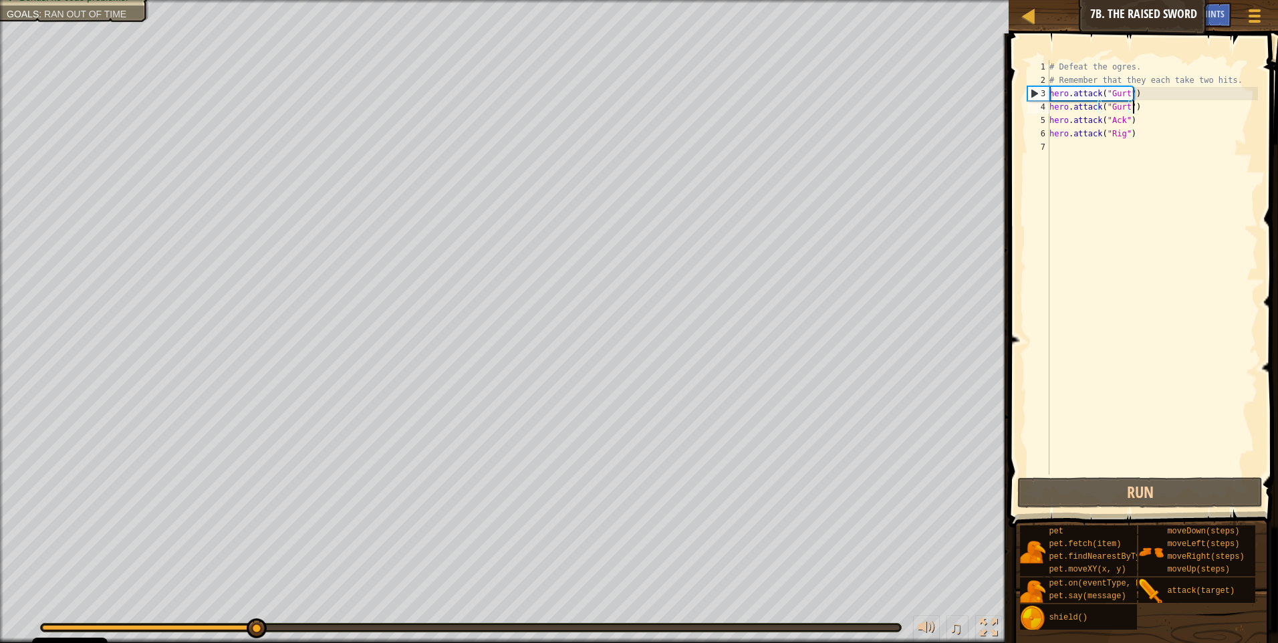
click at [1136, 114] on div "# Defeat the ogres. # Remember that they each take two hits. hero . attack ( "G…" at bounding box center [1152, 280] width 211 height 441
type textarea "hero.attack("Ack")"
drag, startPoint x: 1136, startPoint y: 121, endPoint x: 1049, endPoint y: 122, distance: 86.9
click at [1049, 122] on div "hero.attack("Ack") 1 2 3 4 5 6 7 # Defeat the ogres. # Remember that they each …" at bounding box center [1141, 267] width 233 height 415
click at [1152, 120] on div "# Defeat the ogres. # Remember that they each take two hits. hero . attack ( "G…" at bounding box center [1152, 267] width 211 height 415
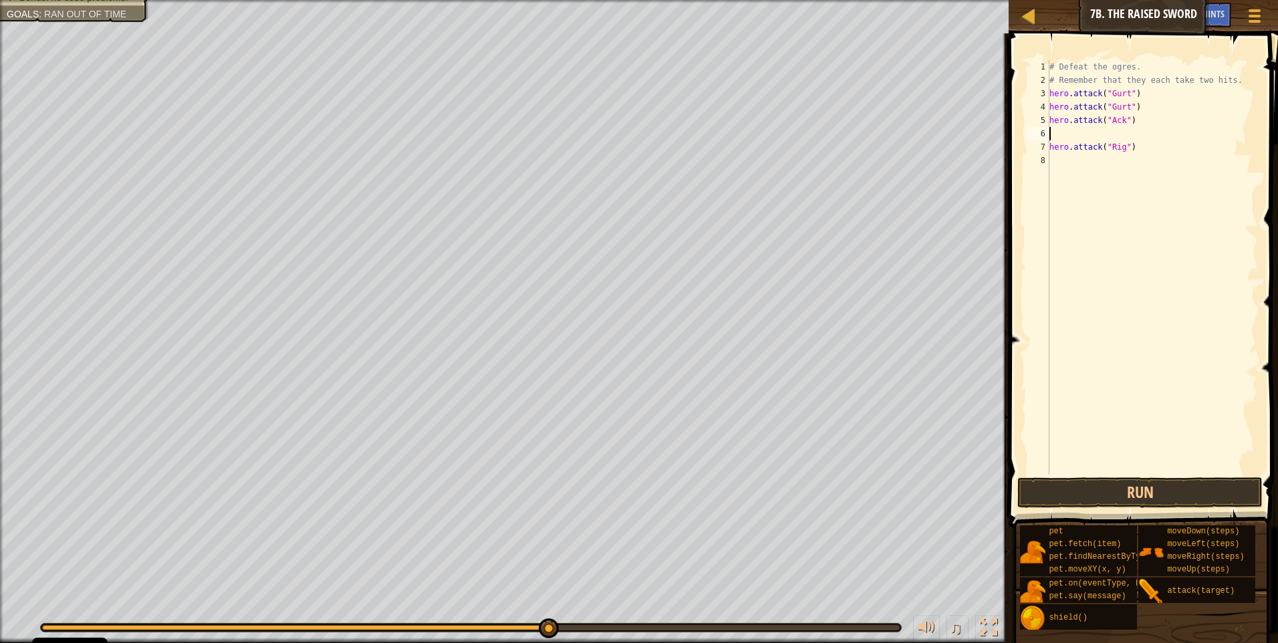
paste textarea "hero.attack("Ack")"
click at [1137, 153] on div "# Defeat the ogres. # Remember that they each take two hits. hero . attack ( "G…" at bounding box center [1152, 280] width 211 height 441
type textarea "hero.attack("Rig")"
drag, startPoint x: 1135, startPoint y: 151, endPoint x: 1052, endPoint y: 149, distance: 82.9
click at [1052, 149] on div "# Defeat the ogres. # Remember that they each take two hits. hero . attack ( "G…" at bounding box center [1152, 280] width 211 height 441
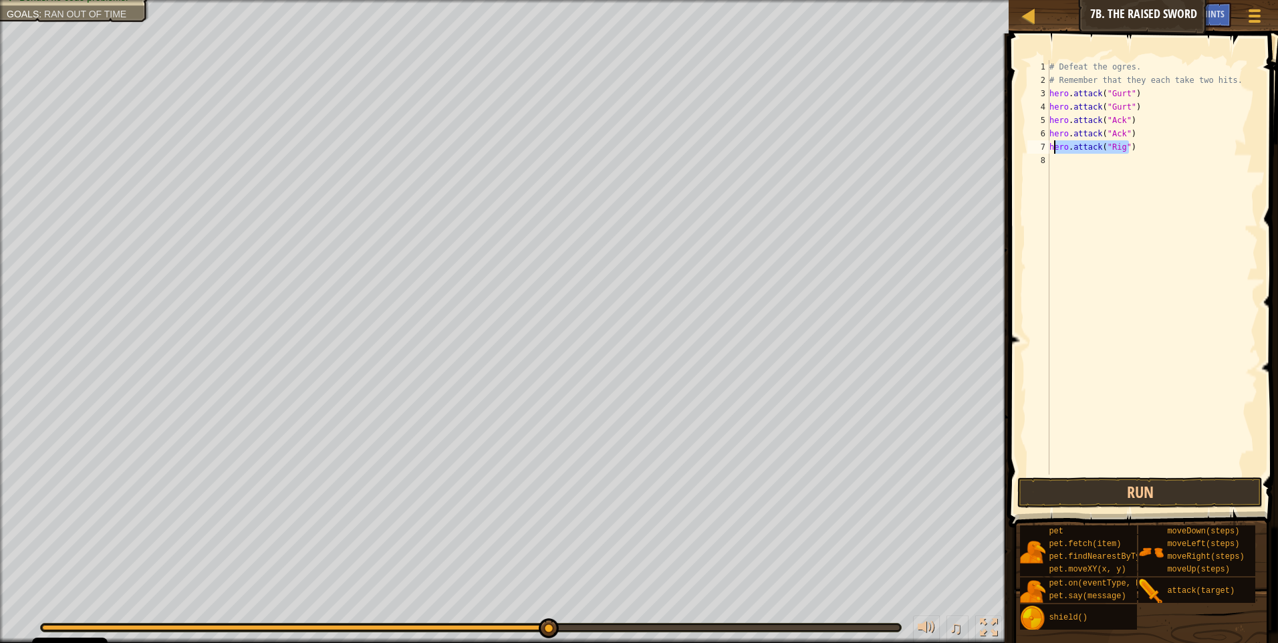
click at [1113, 156] on div "# Defeat the ogres. # Remember that they each take two hits. hero . attack ( "G…" at bounding box center [1152, 280] width 211 height 441
drag, startPoint x: 1132, startPoint y: 148, endPoint x: 1050, endPoint y: 149, distance: 81.6
click at [1050, 149] on div "# Defeat the ogres. # Remember that they each take two hits. hero . attack ( "G…" at bounding box center [1152, 280] width 211 height 441
type textarea "hero.attack("Rig")"
click at [1103, 167] on div "# Defeat the ogres. # Remember that they each take two hits. hero . attack ( "G…" at bounding box center [1152, 280] width 211 height 441
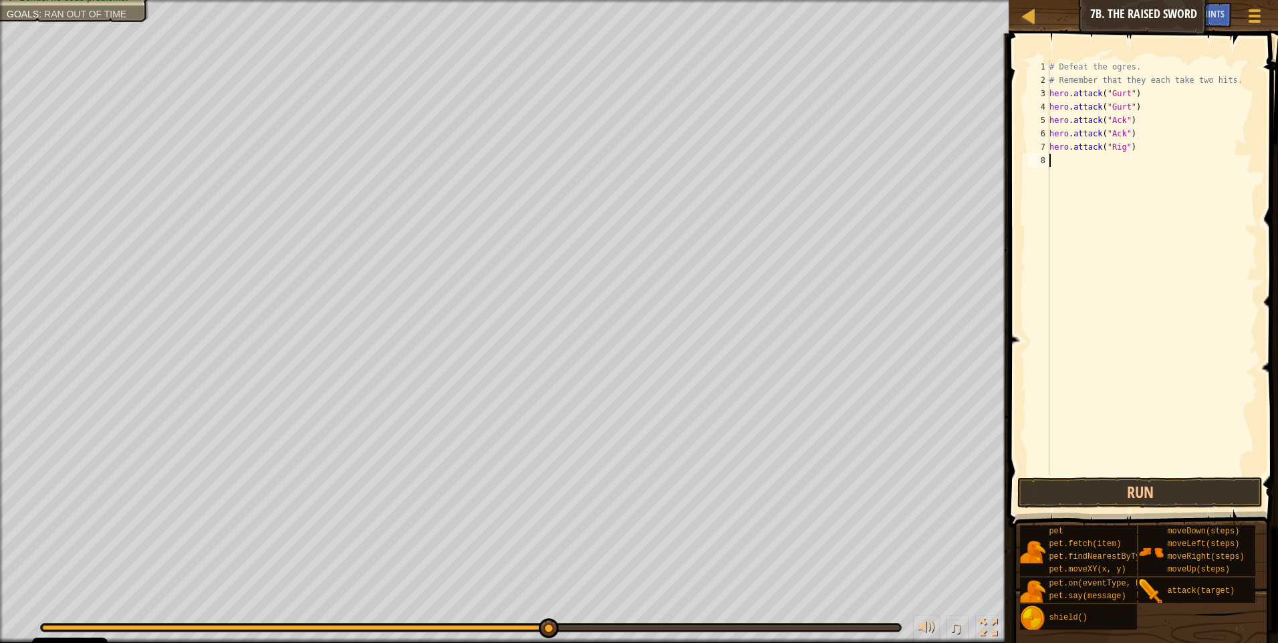
paste textarea "hero.attack("Rig")"
type textarea "hero.attack("Rig")"
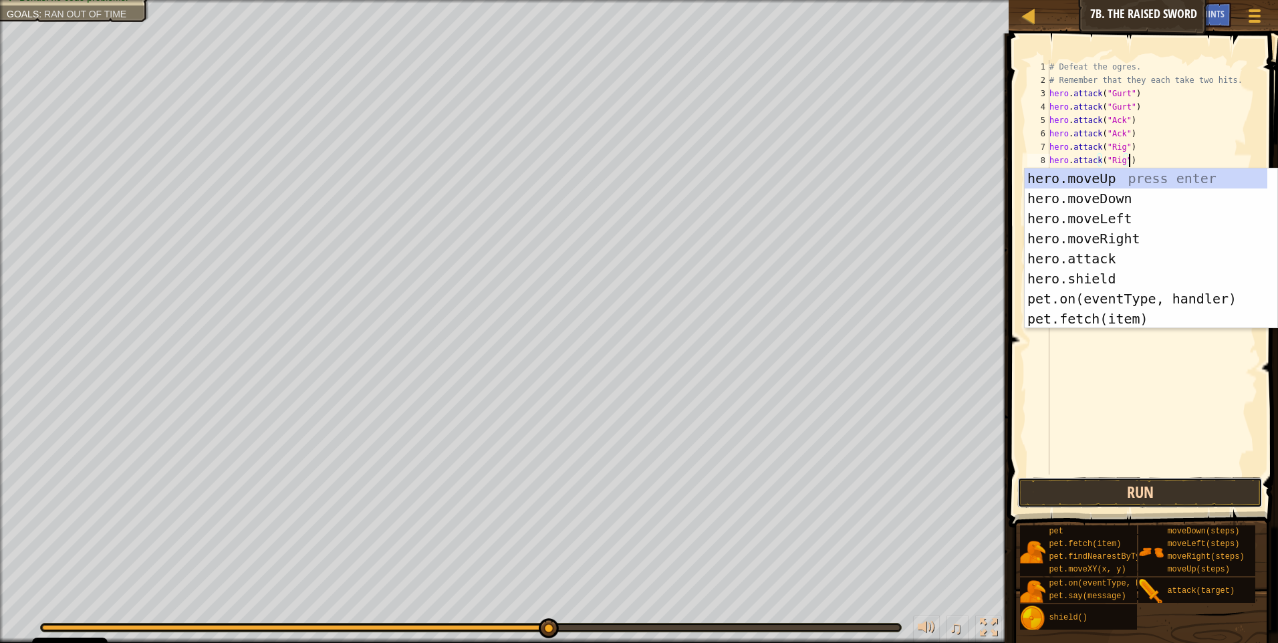
click at [1139, 501] on button "Run" at bounding box center [1140, 492] width 245 height 31
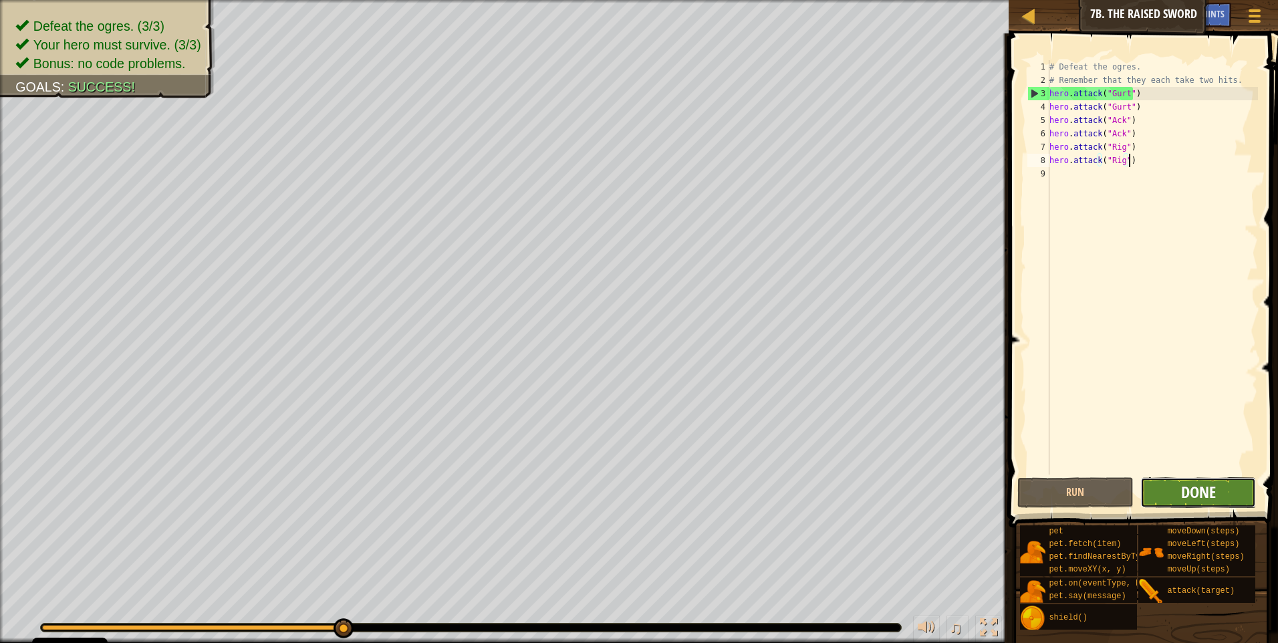
click at [1200, 483] on span "Done" at bounding box center [1198, 491] width 35 height 21
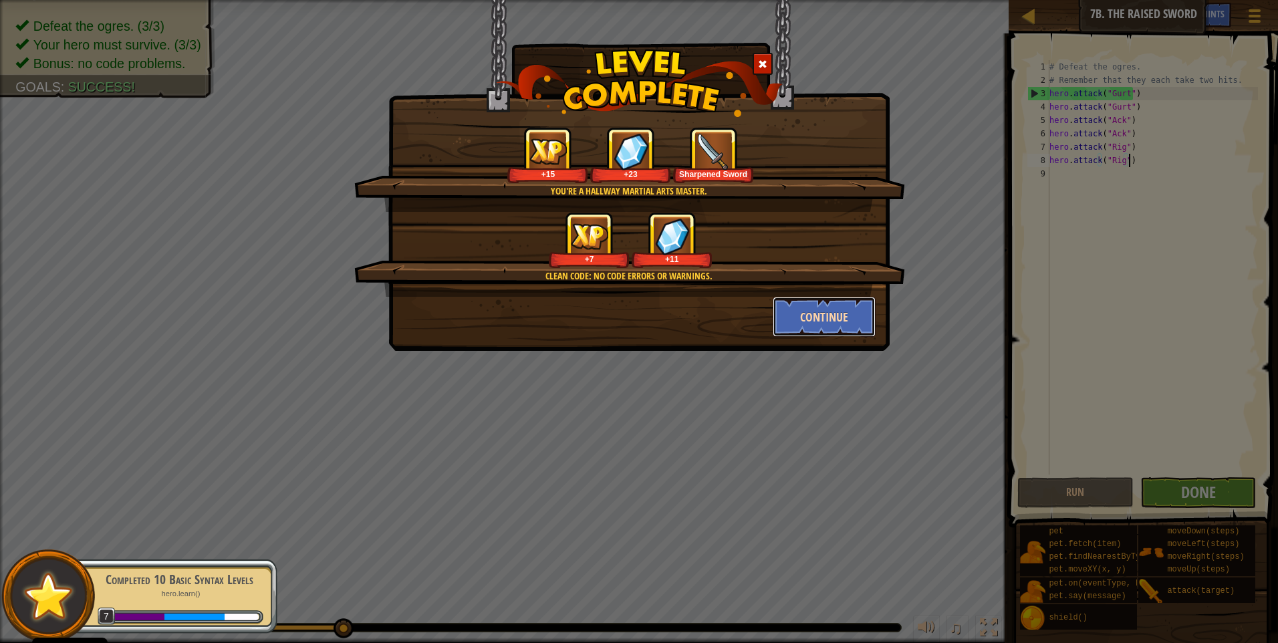
click at [798, 314] on button "Continue" at bounding box center [825, 317] width 104 height 40
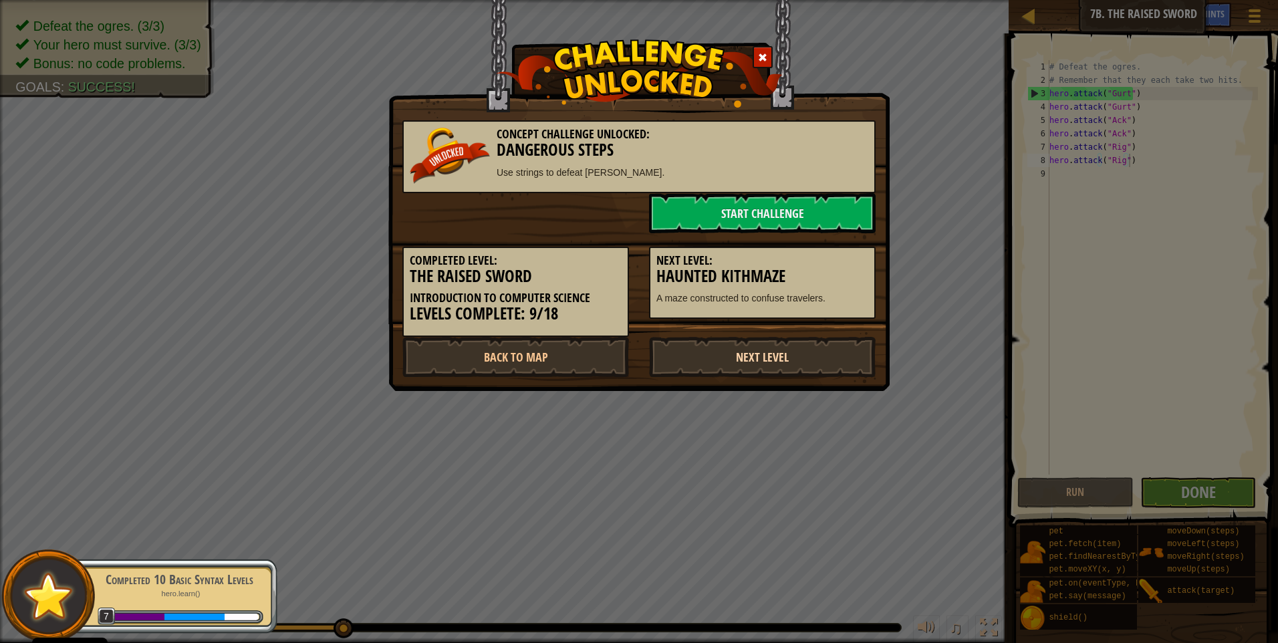
click at [746, 358] on link "Next Level" at bounding box center [762, 357] width 227 height 40
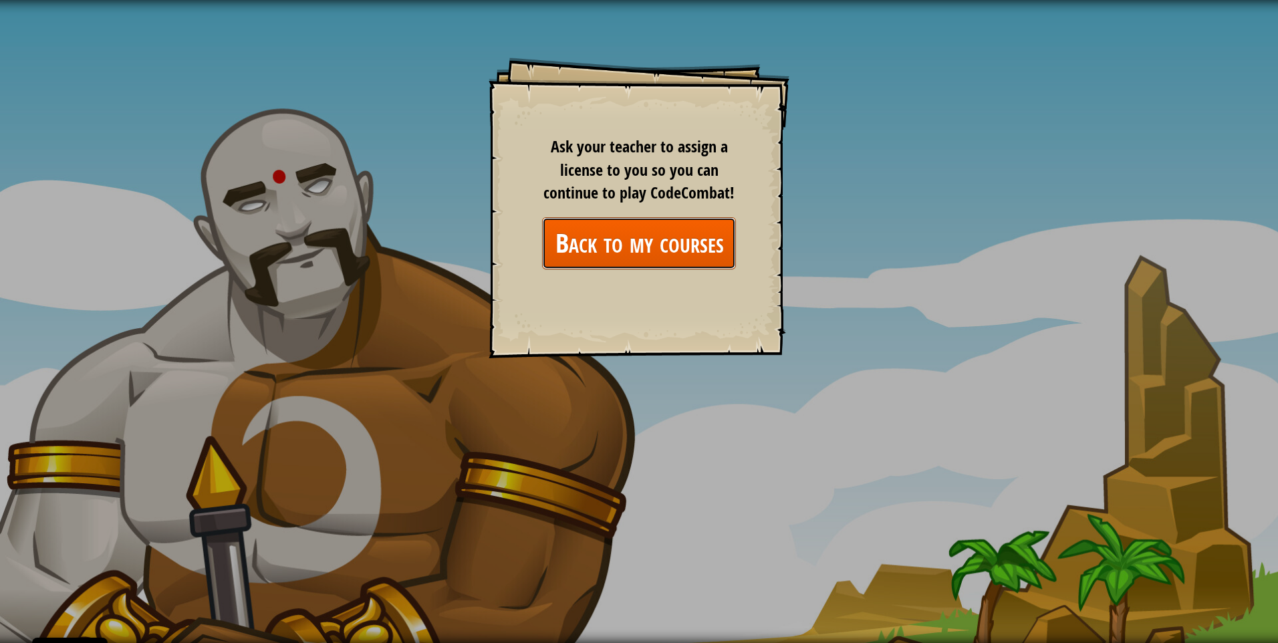
click at [590, 255] on link "Back to my courses" at bounding box center [639, 242] width 194 height 51
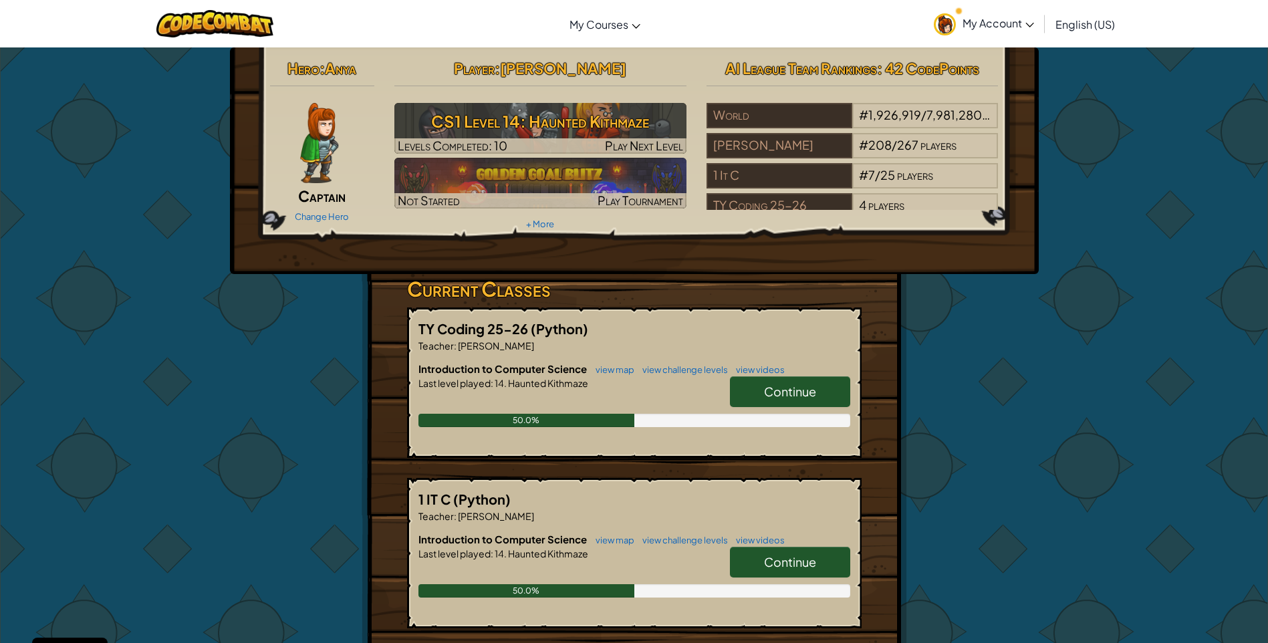
click at [758, 382] on link "Continue" at bounding box center [790, 391] width 120 height 31
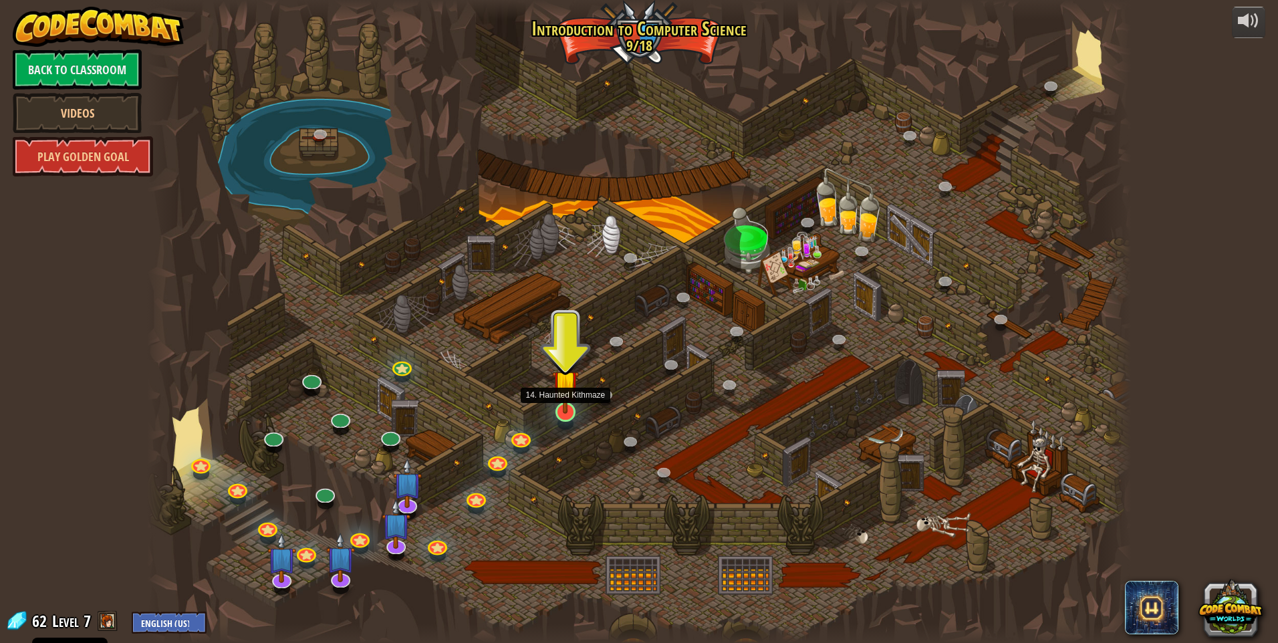
click at [560, 407] on img at bounding box center [565, 383] width 27 height 61
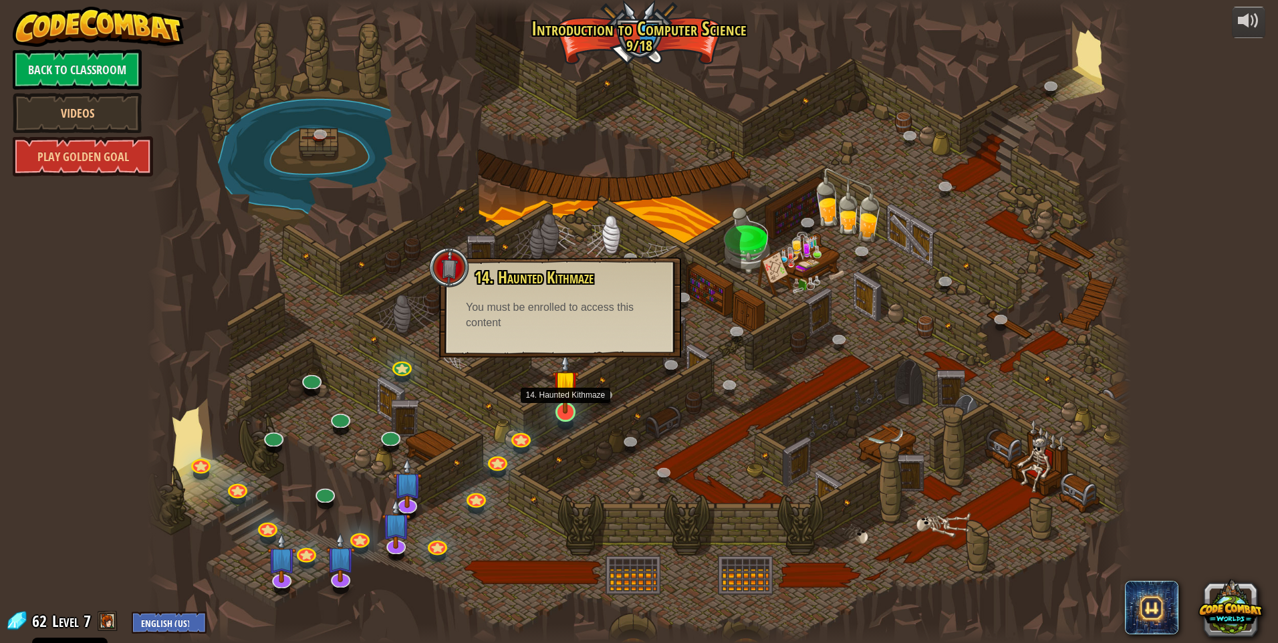
click at [569, 407] on img at bounding box center [565, 383] width 27 height 61
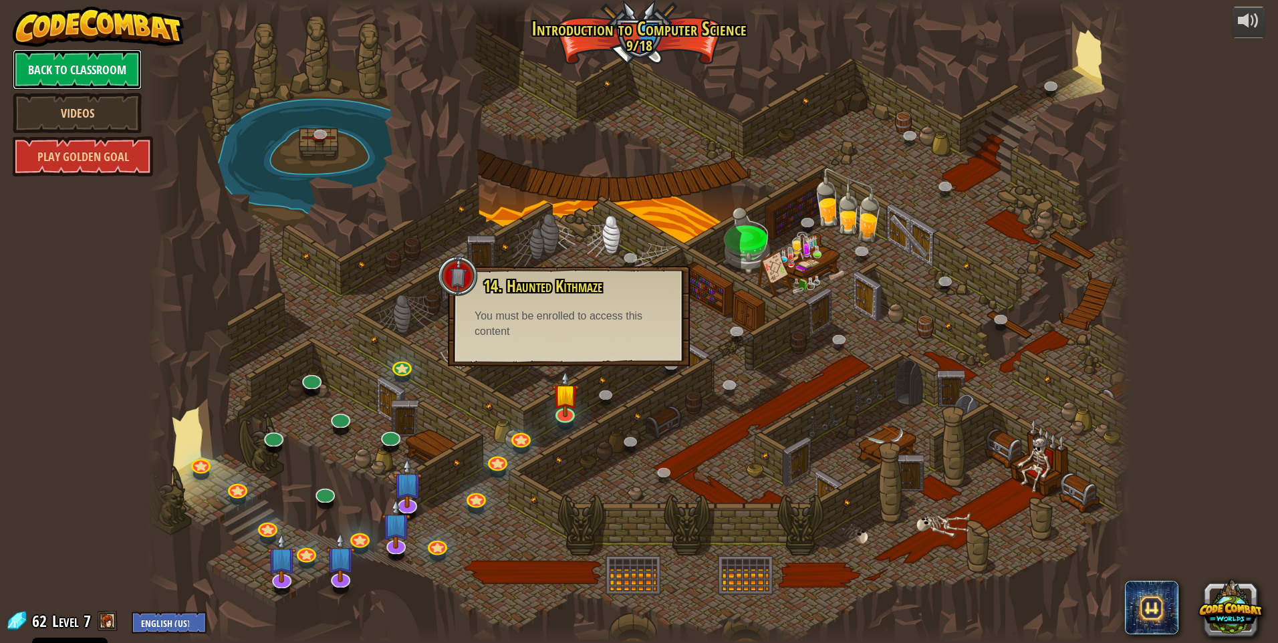
click at [88, 69] on link "Back to Classroom" at bounding box center [77, 69] width 129 height 40
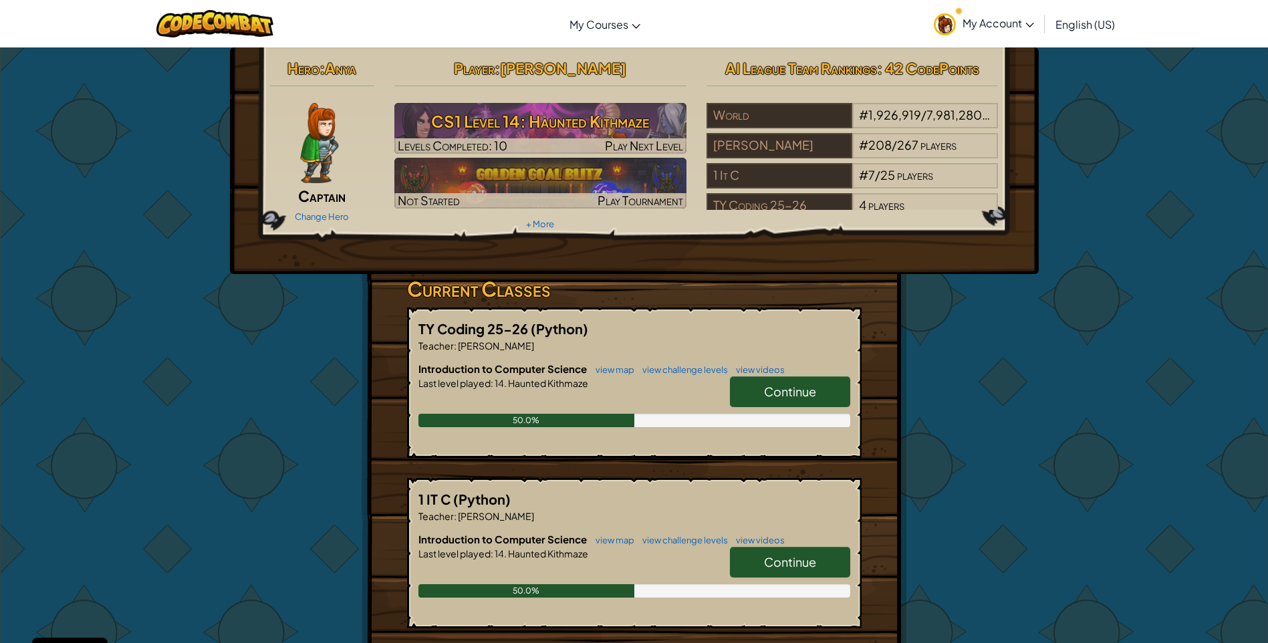
click at [809, 559] on span "Continue" at bounding box center [790, 561] width 52 height 15
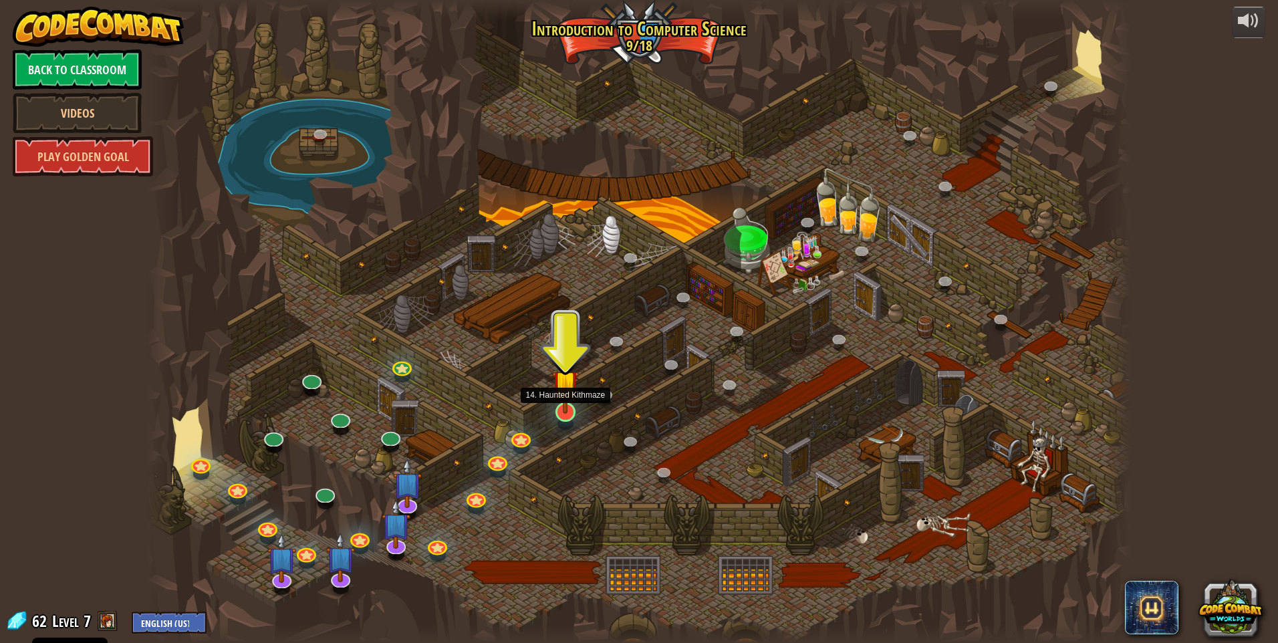
click at [567, 410] on img at bounding box center [565, 383] width 27 height 61
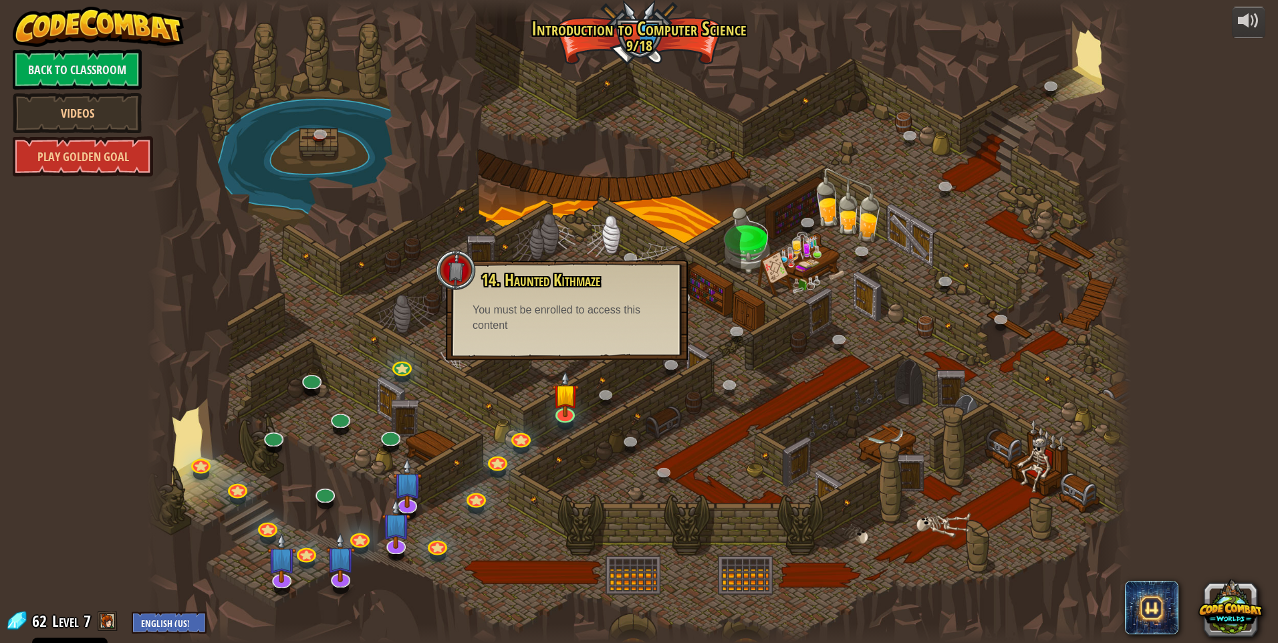
click at [1040, 288] on div at bounding box center [639, 321] width 984 height 643
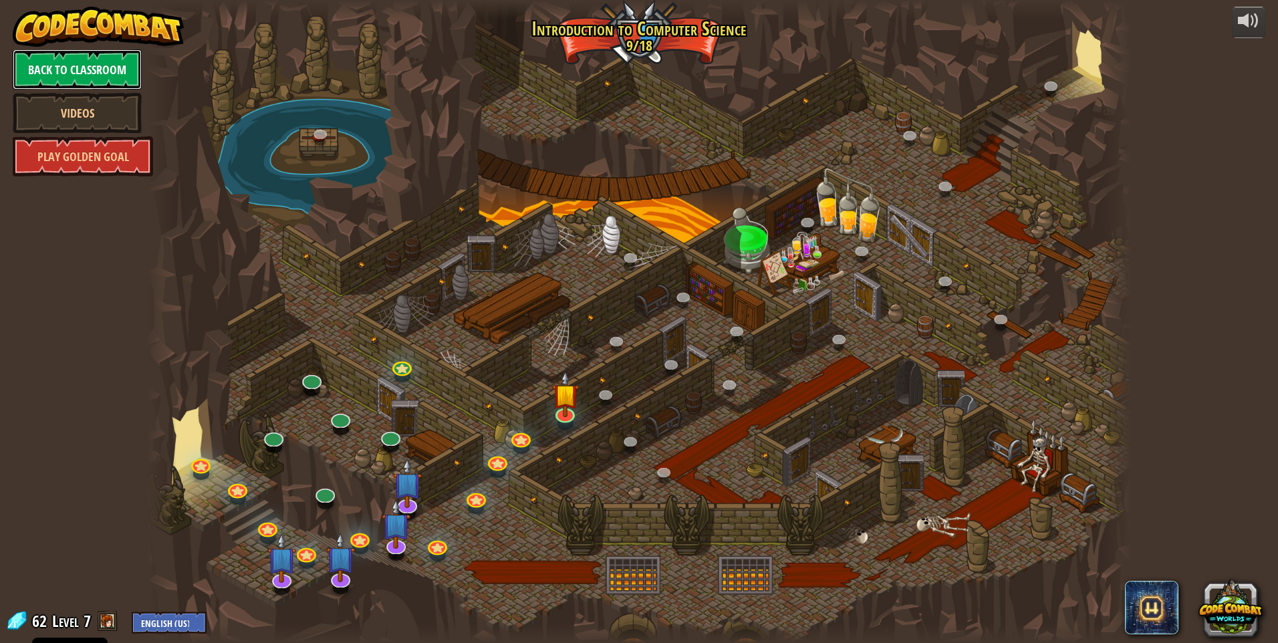
click at [55, 64] on link "Back to Classroom" at bounding box center [77, 69] width 129 height 40
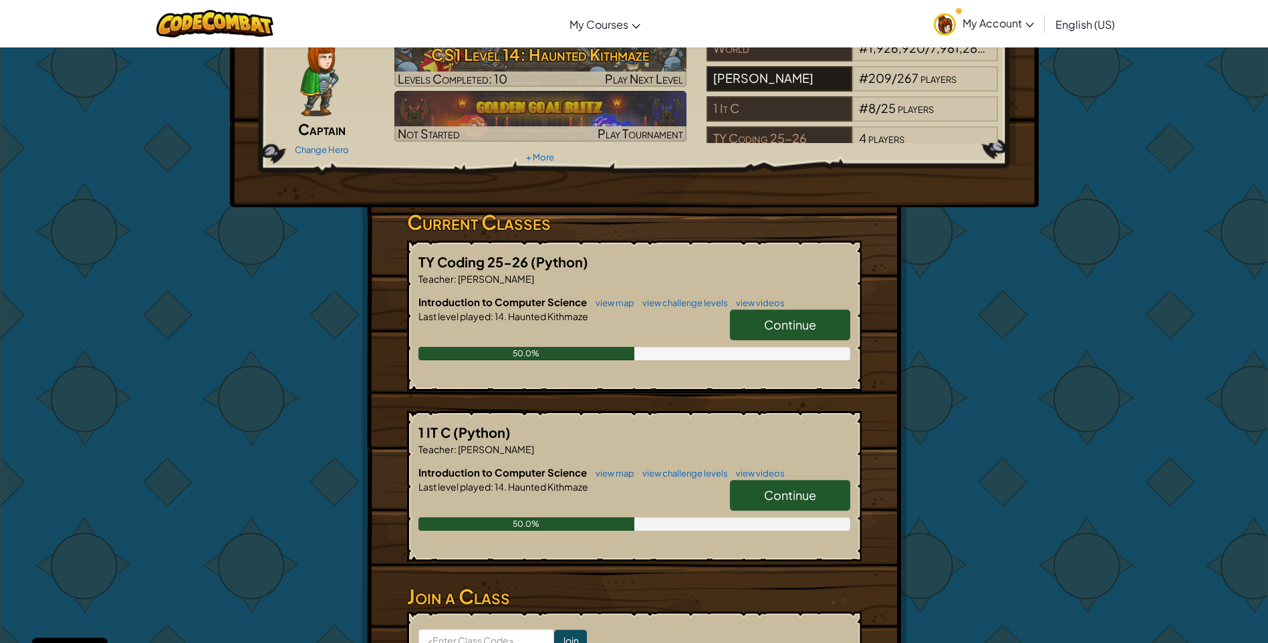
scroll to position [23, 0]
